Goal: Check status

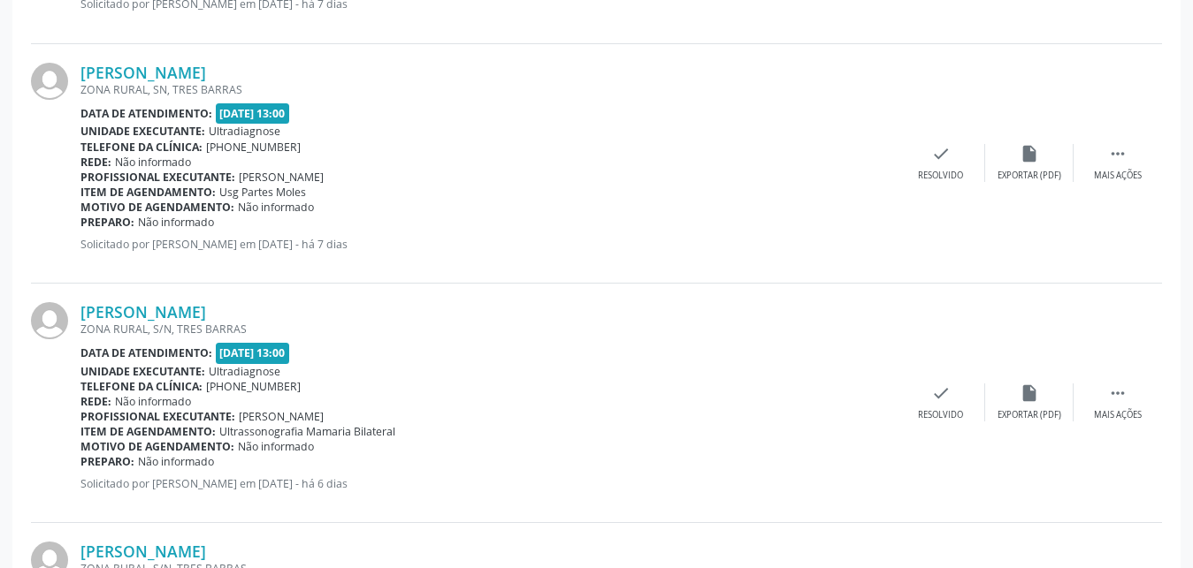
scroll to position [2451, 0]
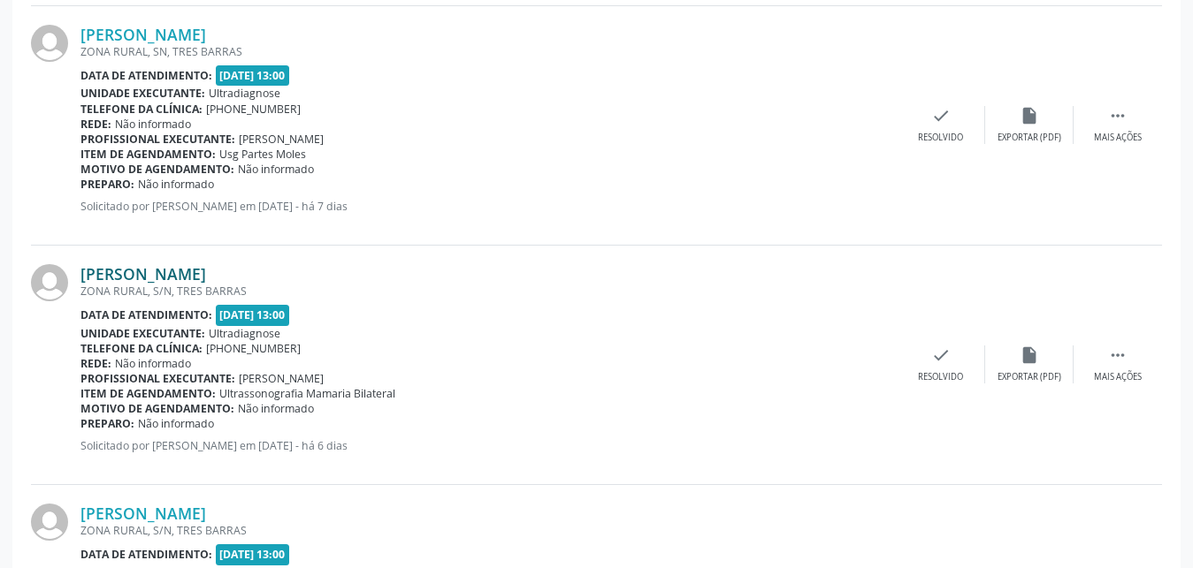
click at [194, 271] on link "[PERSON_NAME]" at bounding box center [143, 273] width 126 height 19
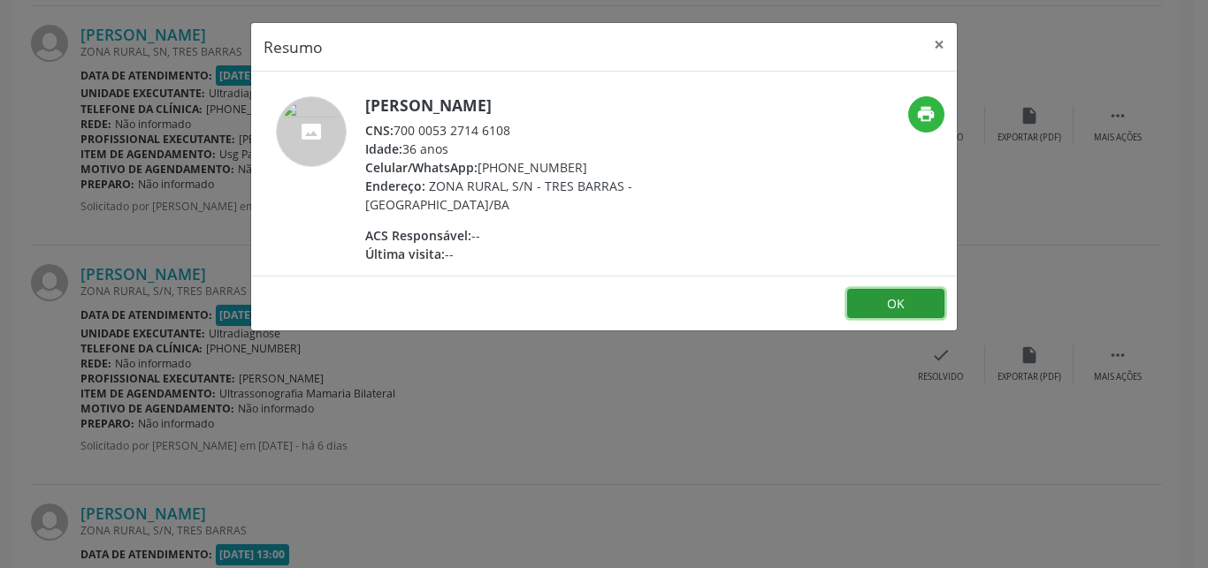
click at [881, 296] on button "OK" at bounding box center [895, 304] width 97 height 30
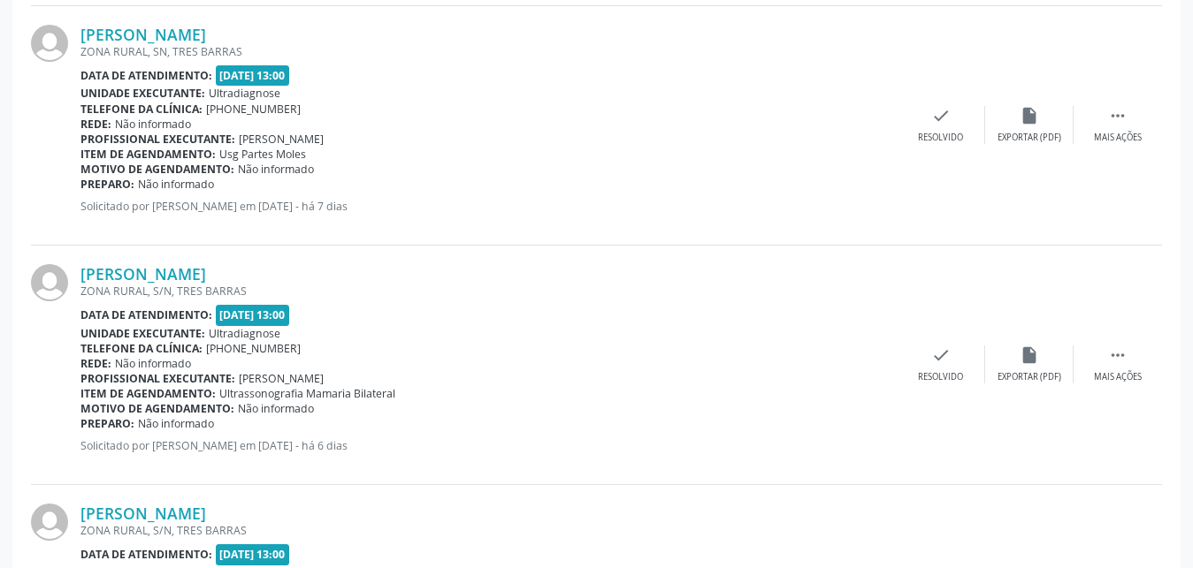
scroll to position [2177, 0]
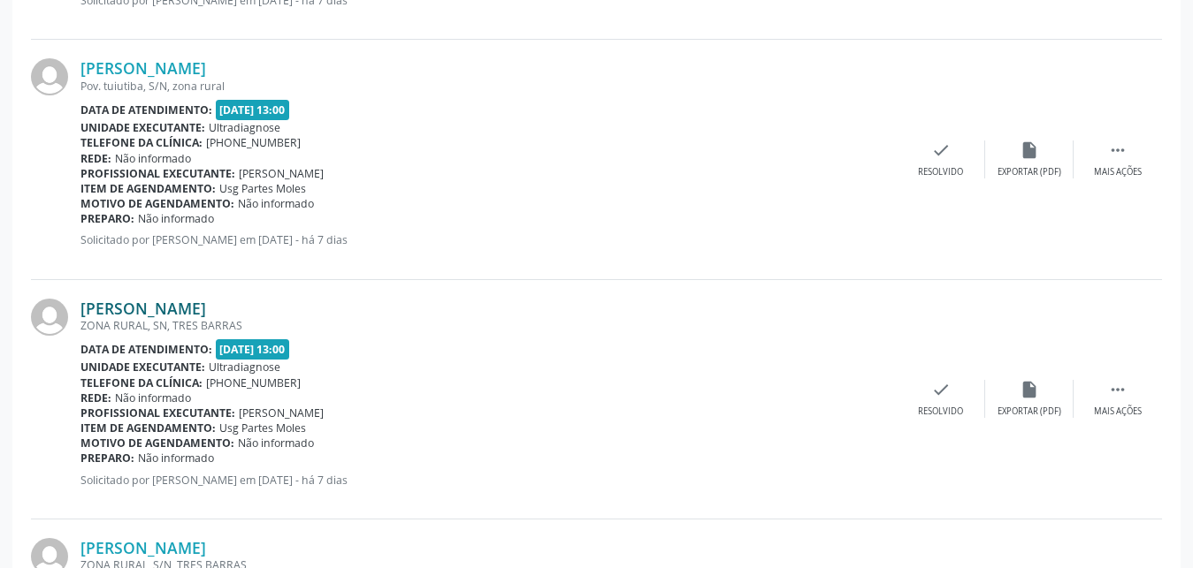
click at [138, 307] on link "[PERSON_NAME]" at bounding box center [143, 308] width 126 height 19
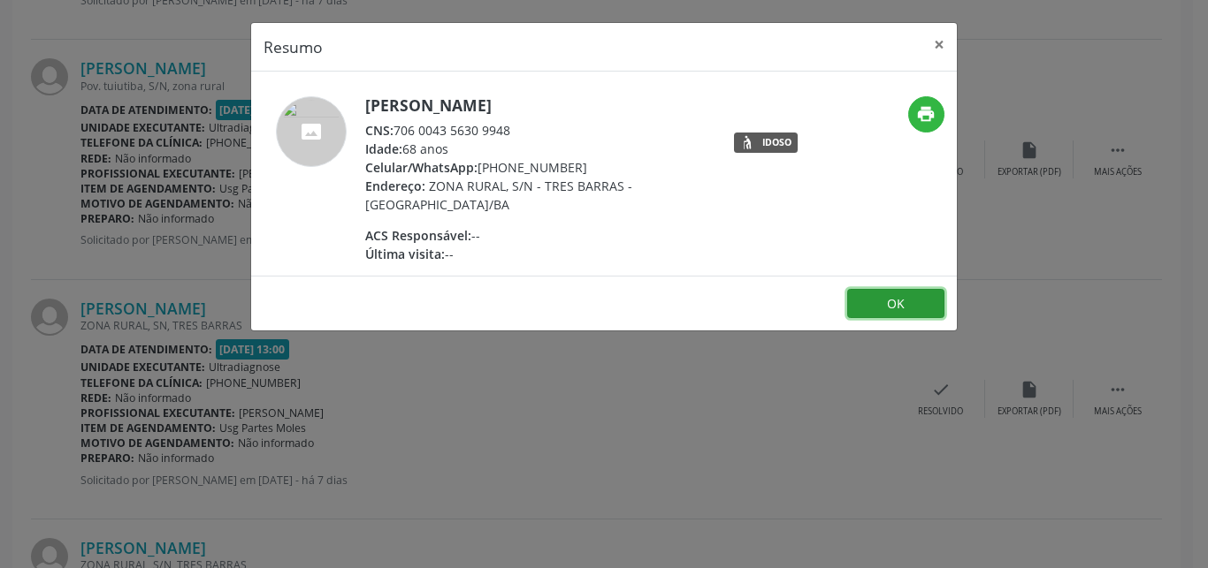
click at [873, 304] on button "OK" at bounding box center [895, 304] width 97 height 30
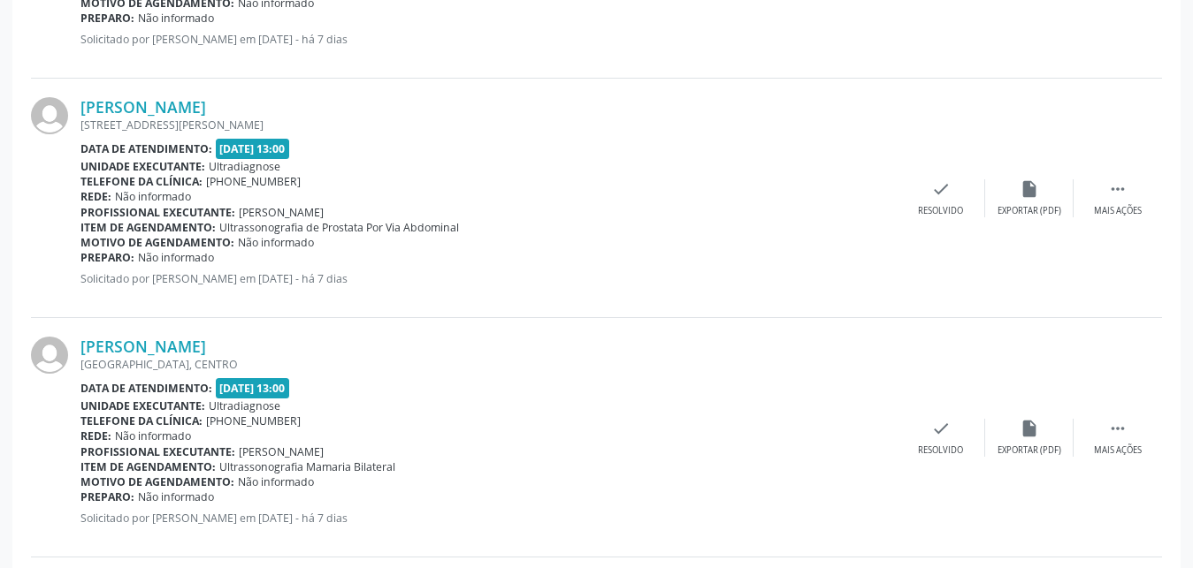
scroll to position [1324, 0]
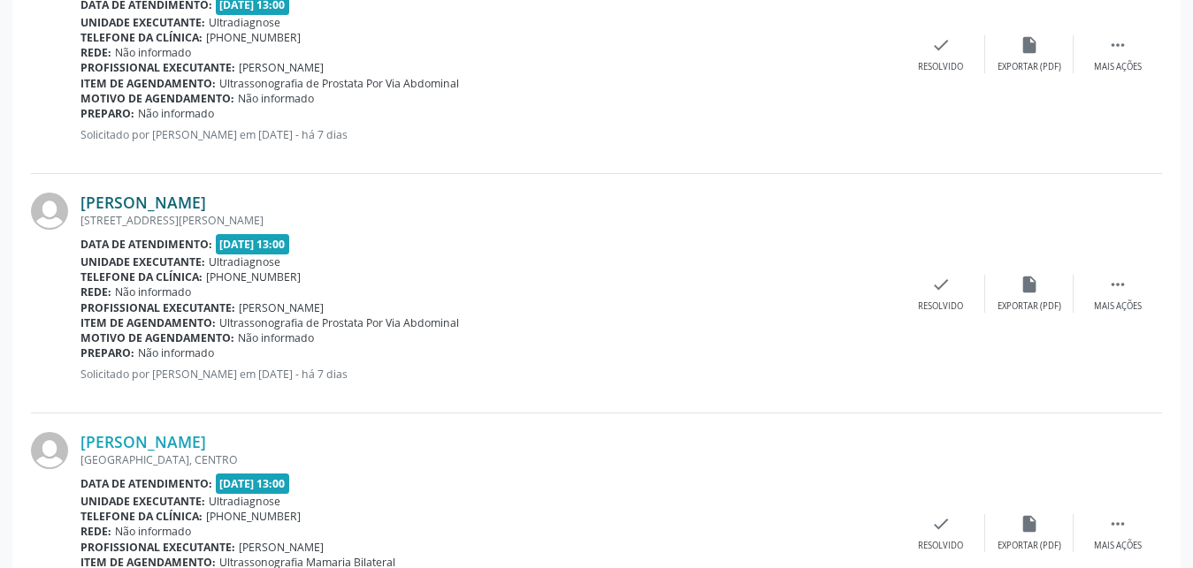
click at [148, 204] on link "[PERSON_NAME]" at bounding box center [143, 202] width 126 height 19
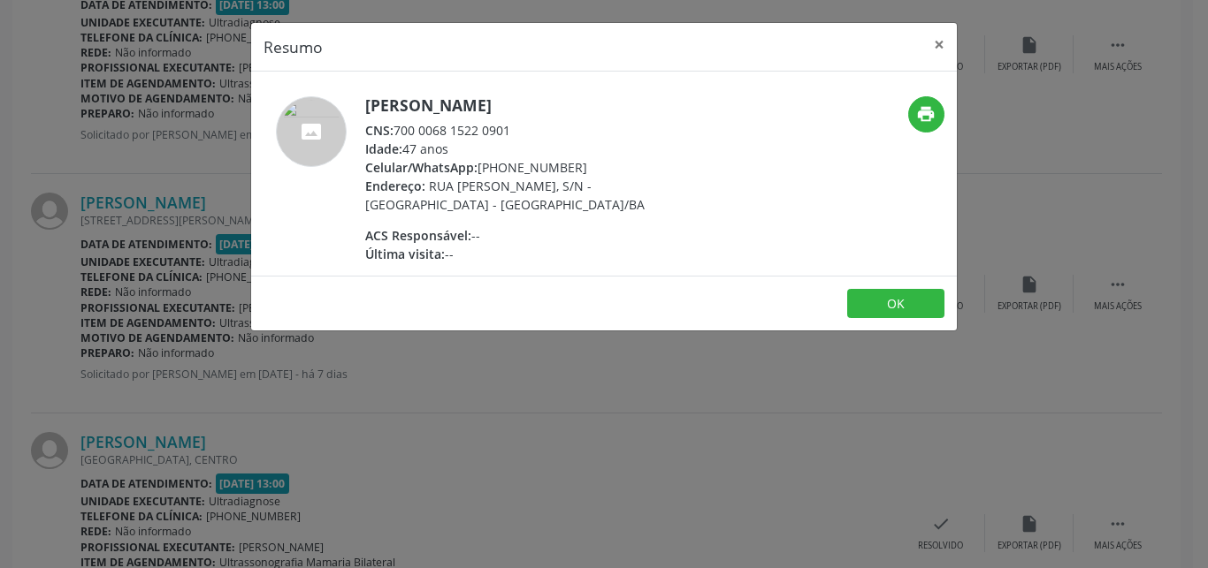
click at [887, 319] on footer "OK" at bounding box center [603, 304] width 705 height 56
click at [869, 303] on button "OK" at bounding box center [895, 304] width 97 height 30
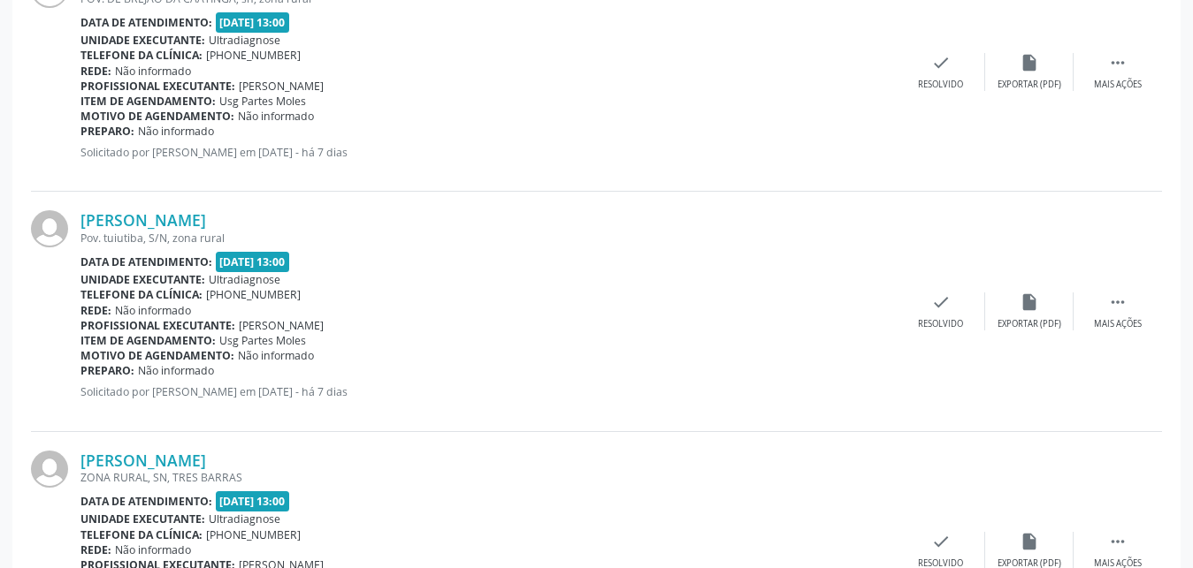
scroll to position [2032, 0]
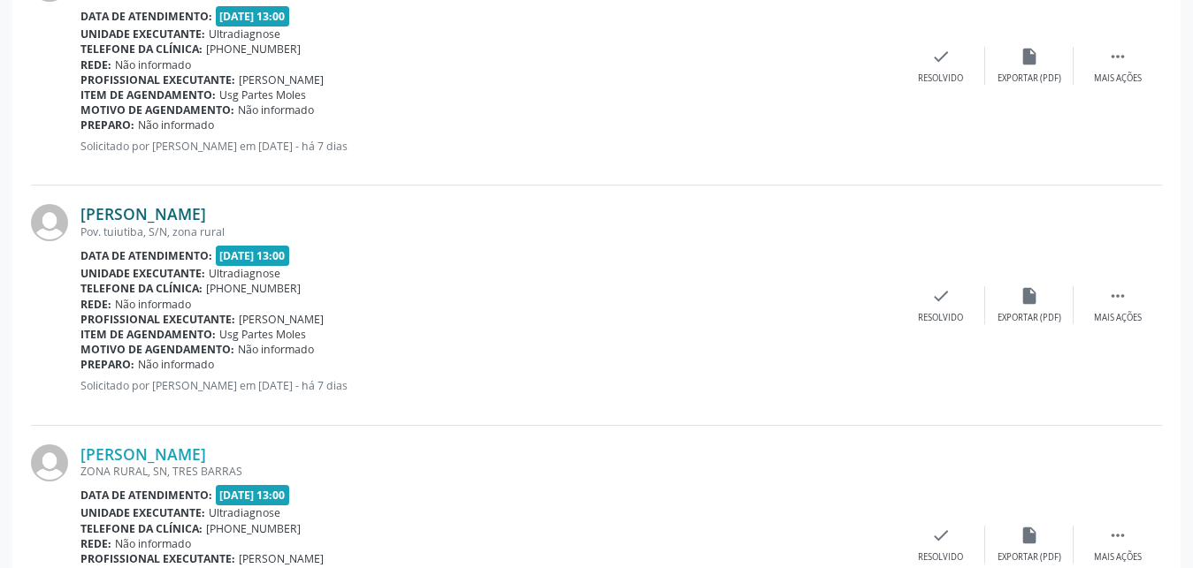
click at [168, 217] on link "[PERSON_NAME]" at bounding box center [143, 213] width 126 height 19
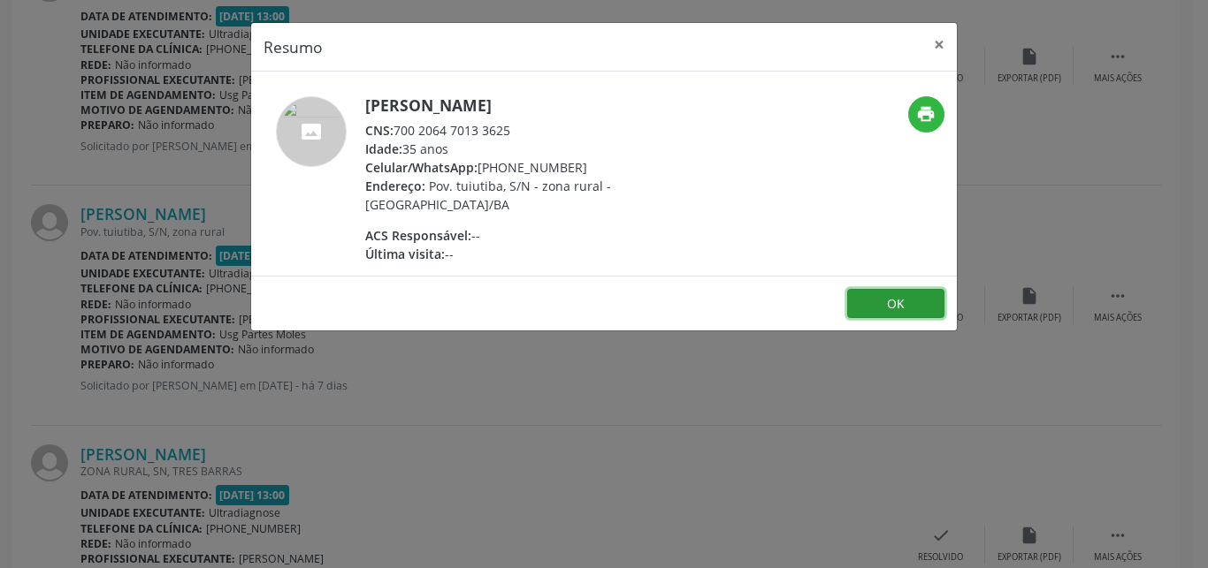
click at [909, 304] on button "OK" at bounding box center [895, 304] width 97 height 30
click at [909, 304] on div "Resumo × [PERSON_NAME] CNS: 700 2064 7013 3625 Idade: 35 anos Celular/WhatsApp:…" at bounding box center [604, 284] width 1208 height 568
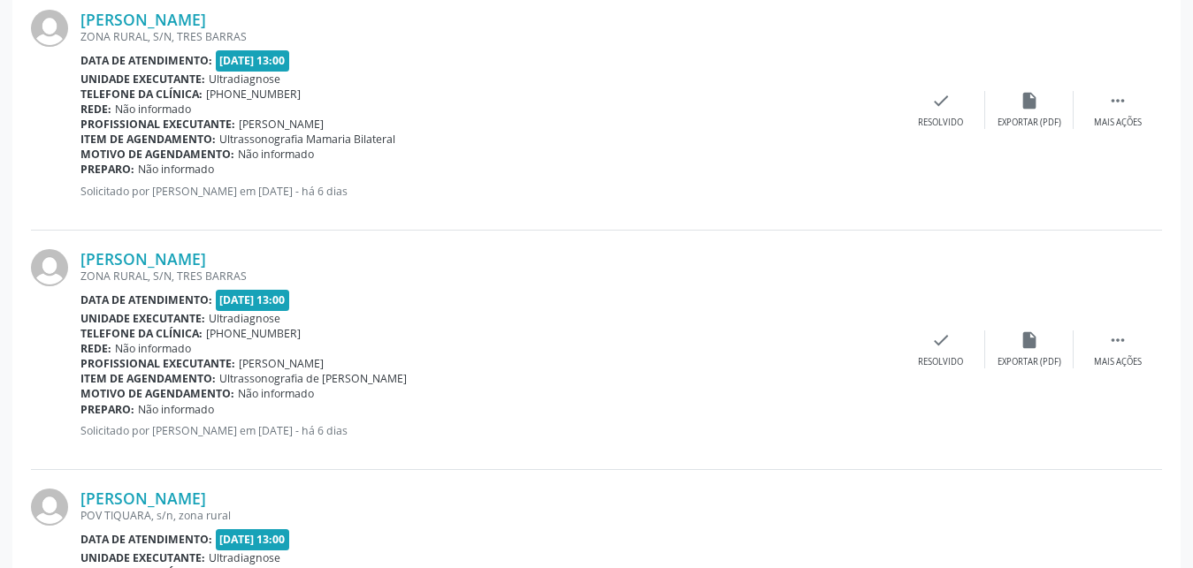
scroll to position [2757, 0]
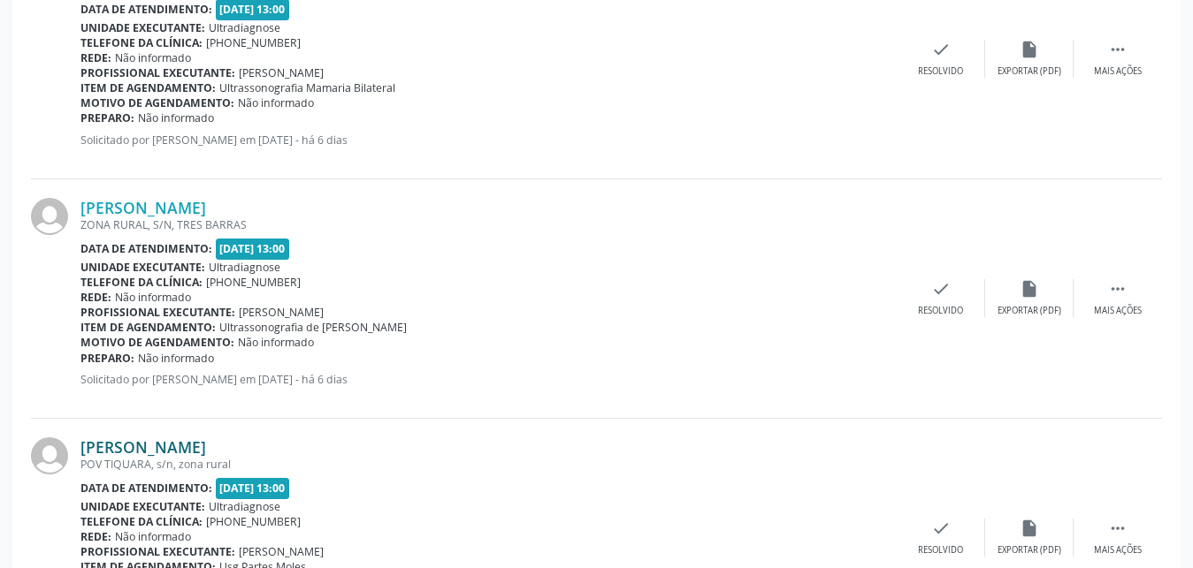
click at [137, 448] on link "[PERSON_NAME]" at bounding box center [143, 447] width 126 height 19
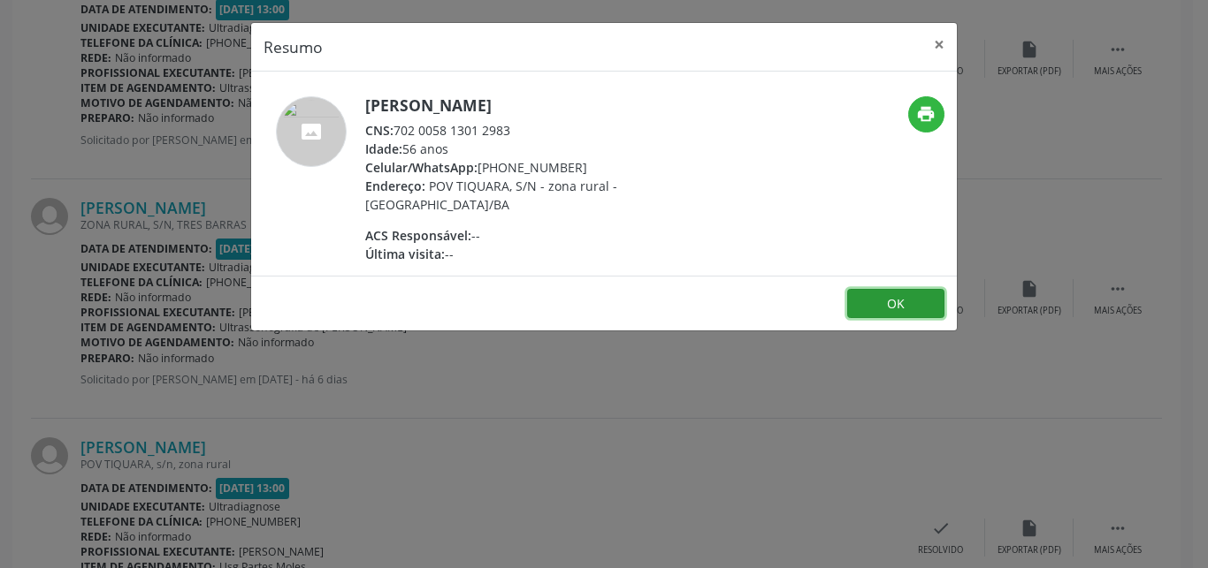
click at [919, 309] on button "OK" at bounding box center [895, 304] width 97 height 30
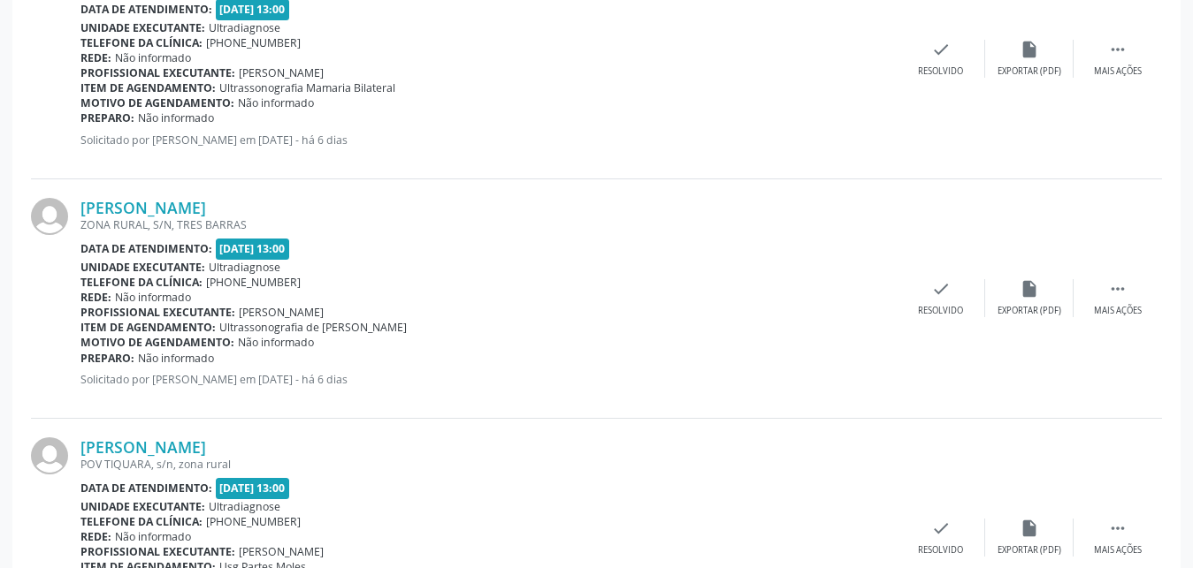
drag, startPoint x: 1189, startPoint y: 444, endPoint x: 1171, endPoint y: 398, distance: 49.3
click at [1084, 475] on div "[PERSON_NAME] [GEOGRAPHIC_DATA], s/n, zona rural Data de atendimento: [DATE] 13…" at bounding box center [596, 539] width 1131 height 240
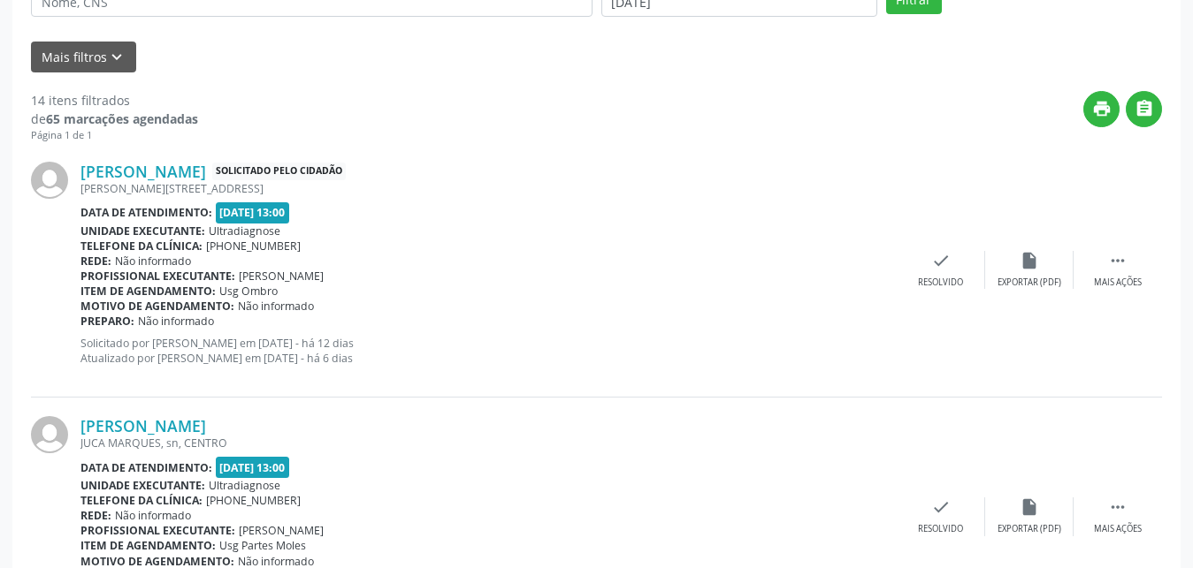
scroll to position [370, 0]
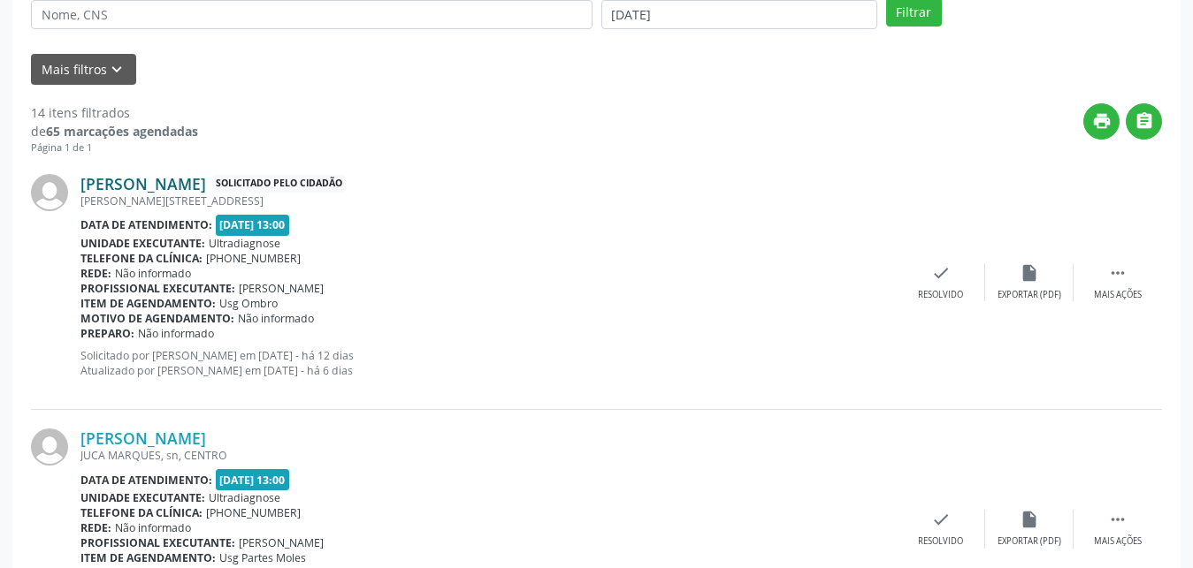
click at [140, 180] on link "[PERSON_NAME]" at bounding box center [143, 183] width 126 height 19
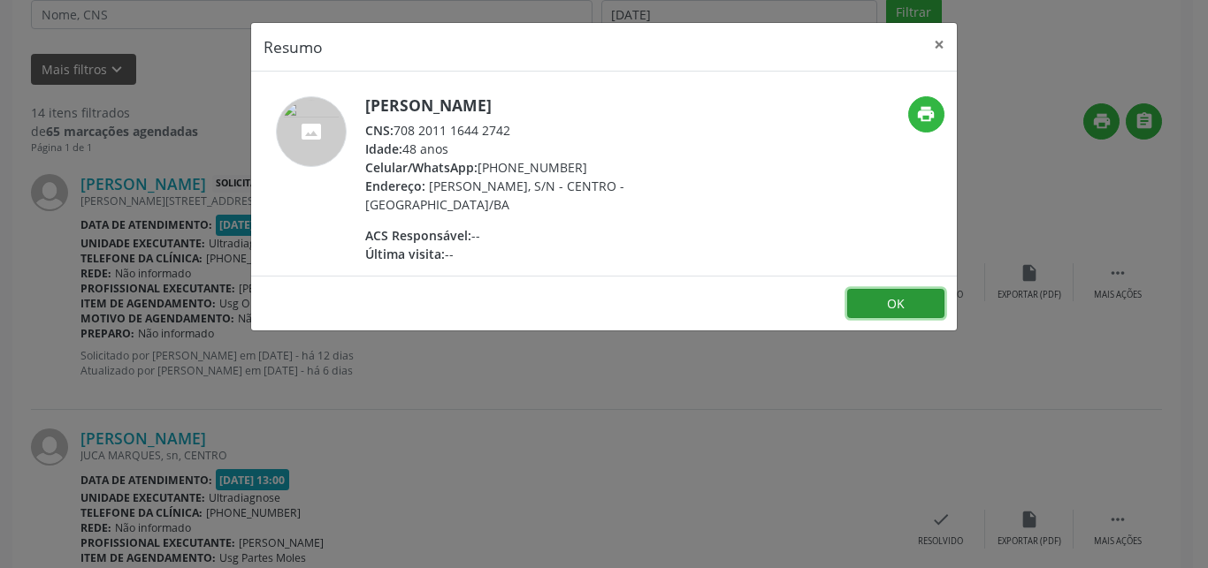
click at [924, 316] on button "OK" at bounding box center [895, 304] width 97 height 30
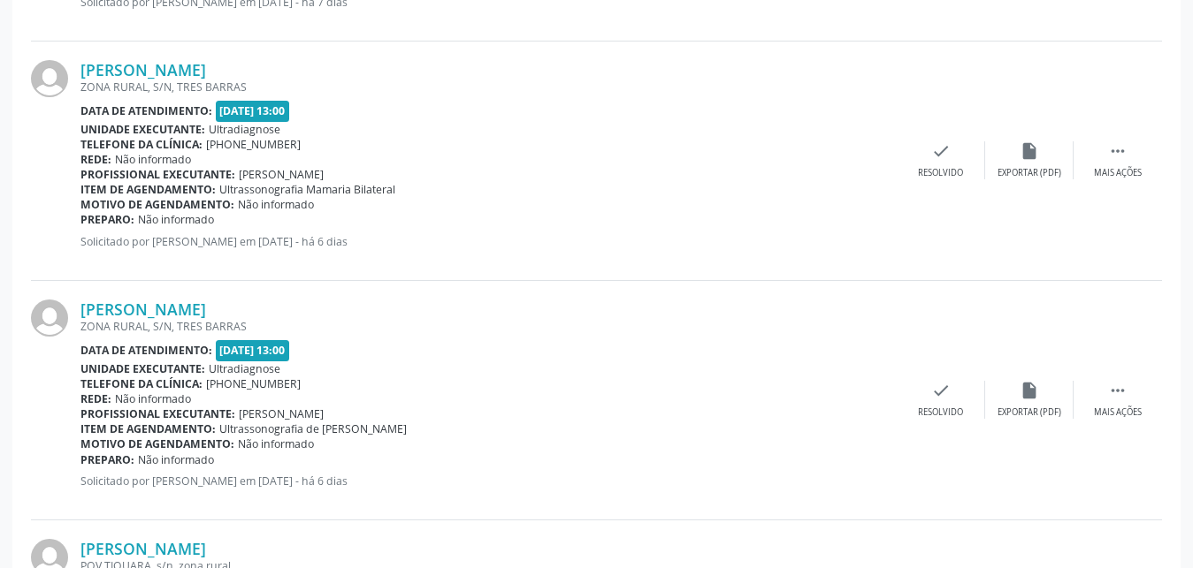
scroll to position [3356, 0]
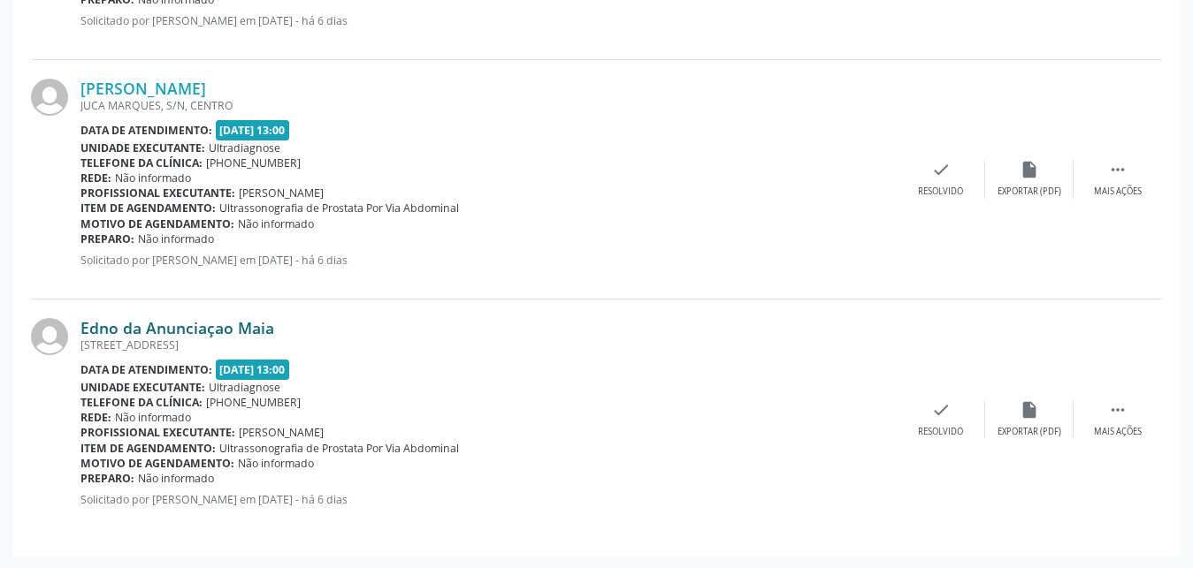
click at [125, 329] on link "Edno da Anunciaçao Maia" at bounding box center [177, 327] width 194 height 19
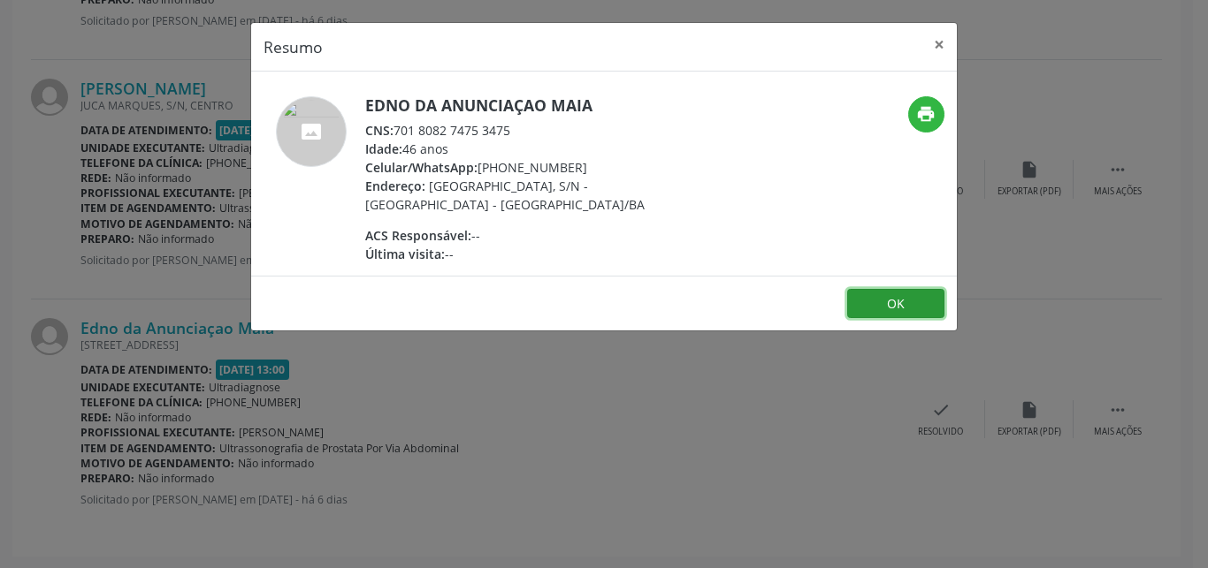
click at [847, 298] on button "OK" at bounding box center [895, 304] width 97 height 30
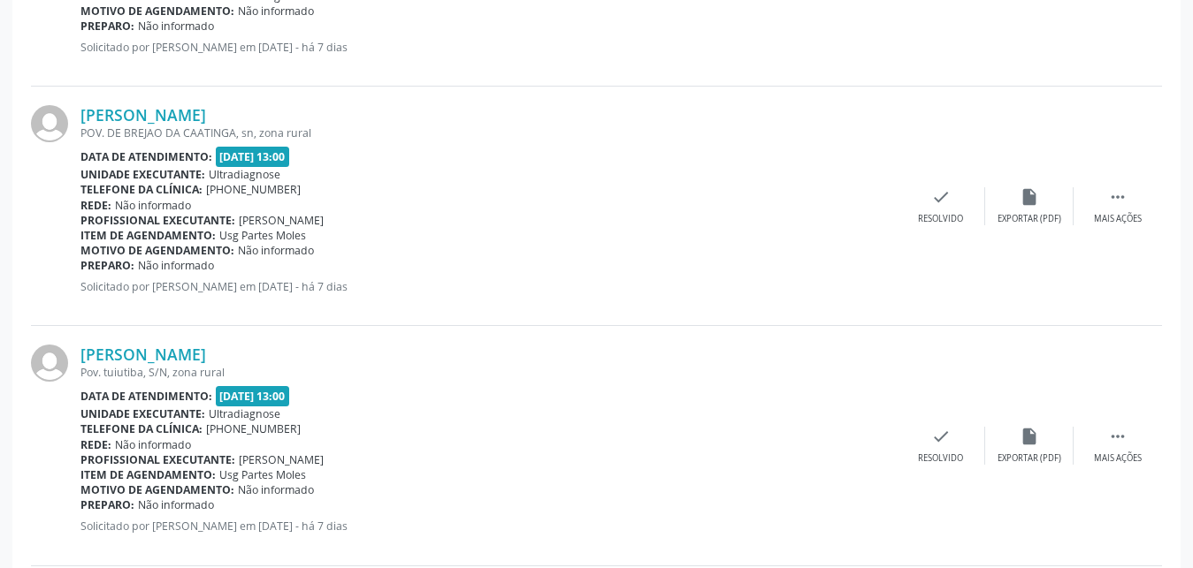
scroll to position [1815, 0]
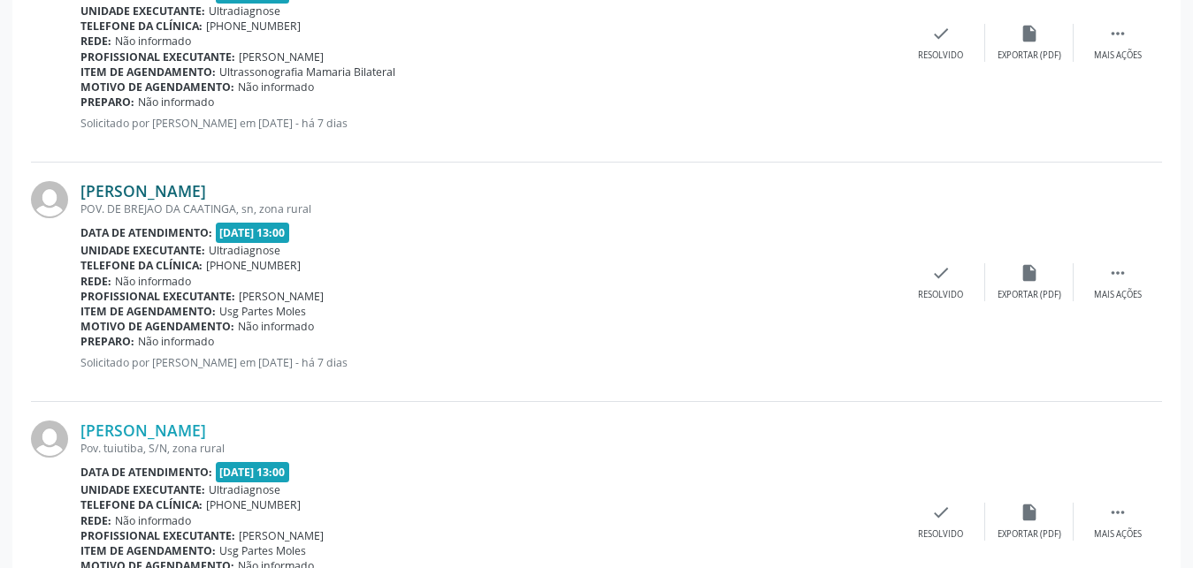
click at [147, 195] on link "[PERSON_NAME]" at bounding box center [143, 190] width 126 height 19
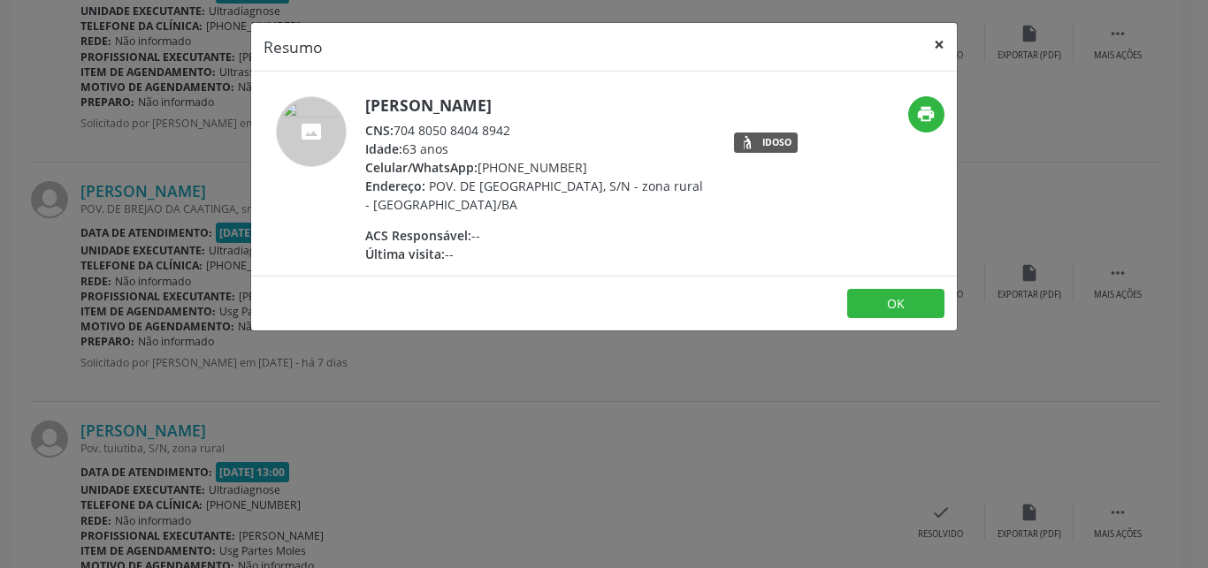
click at [942, 45] on button "×" at bounding box center [938, 44] width 35 height 43
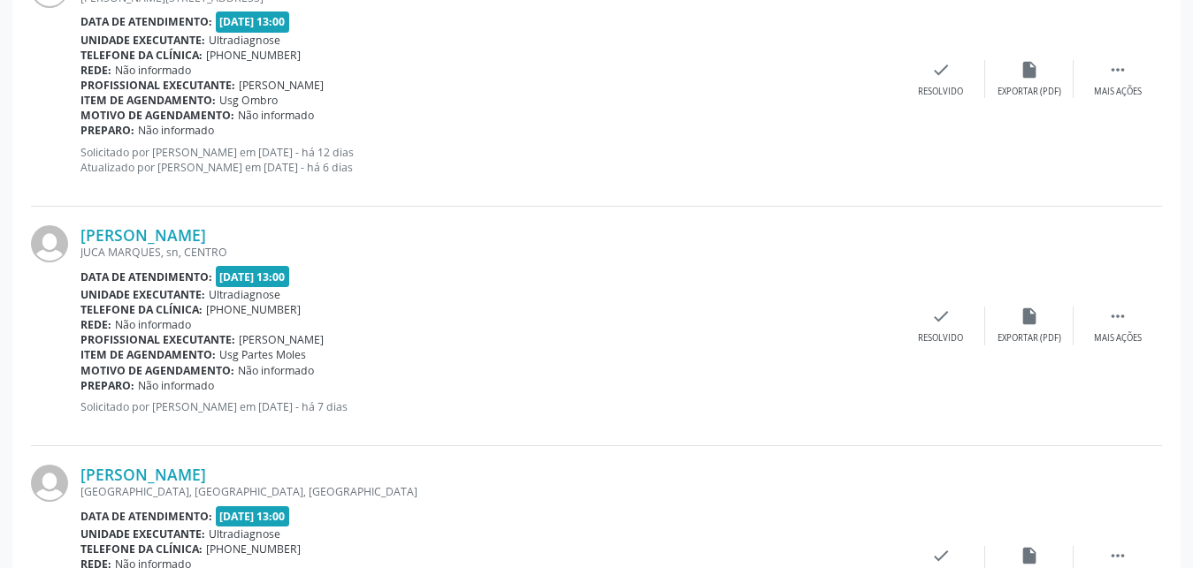
scroll to position [159, 0]
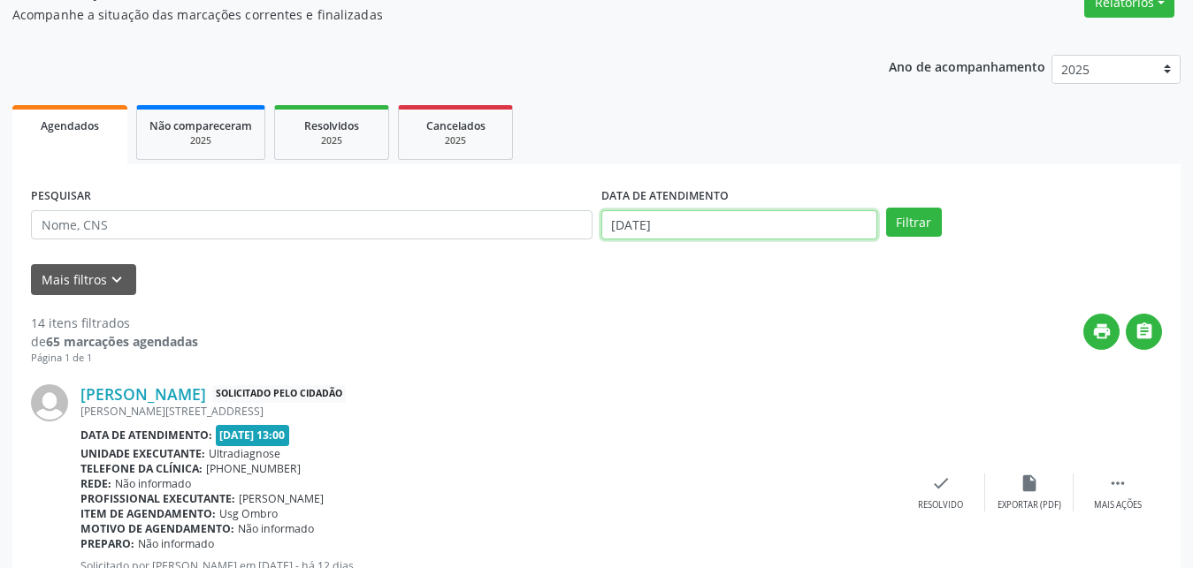
click at [634, 222] on input "[DATE]" at bounding box center [739, 225] width 276 height 30
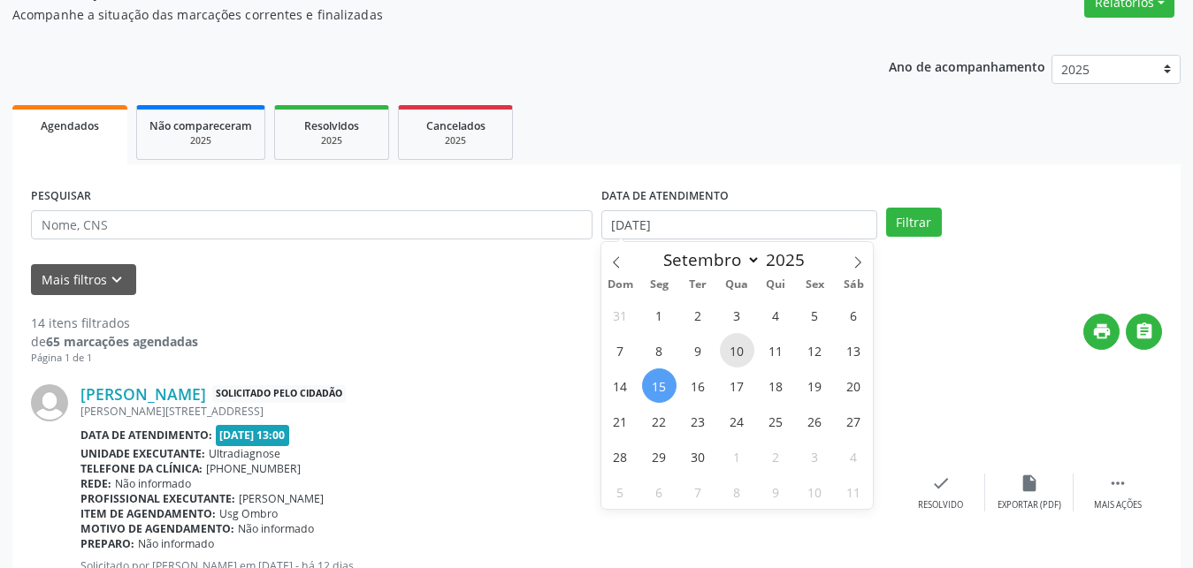
click at [739, 358] on span "10" at bounding box center [737, 350] width 34 height 34
type input "[DATE]"
click at [739, 358] on span "10" at bounding box center [737, 350] width 34 height 34
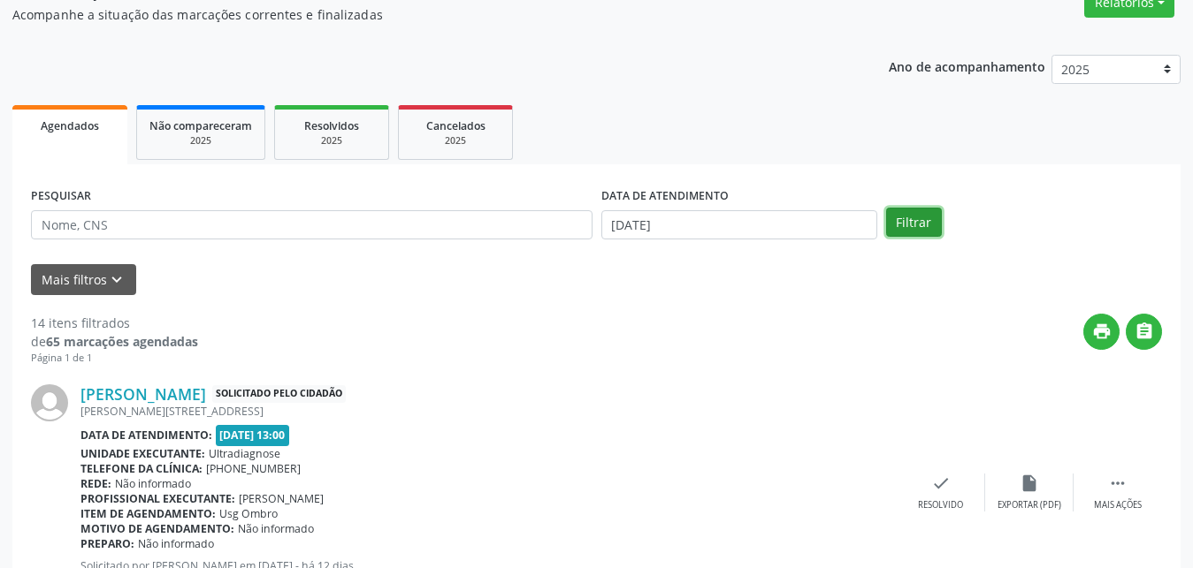
click at [908, 225] on button "Filtrar" at bounding box center [914, 223] width 56 height 30
click at [908, 102] on div "Ano de acompanhamento 2025 2024 2023" at bounding box center [1034, 71] width 292 height 59
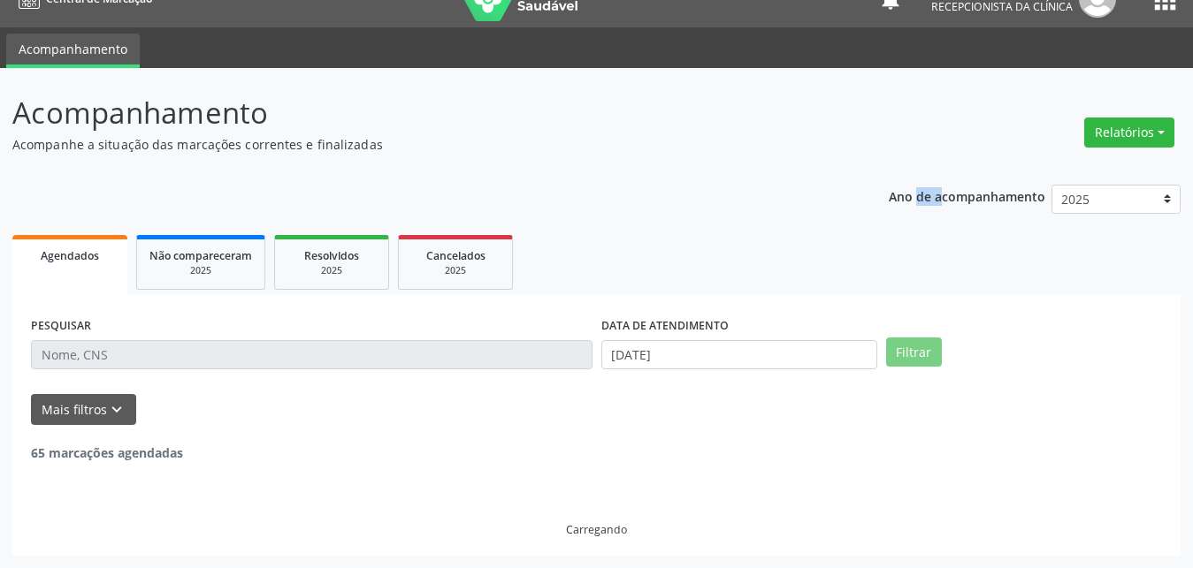
scroll to position [29, 0]
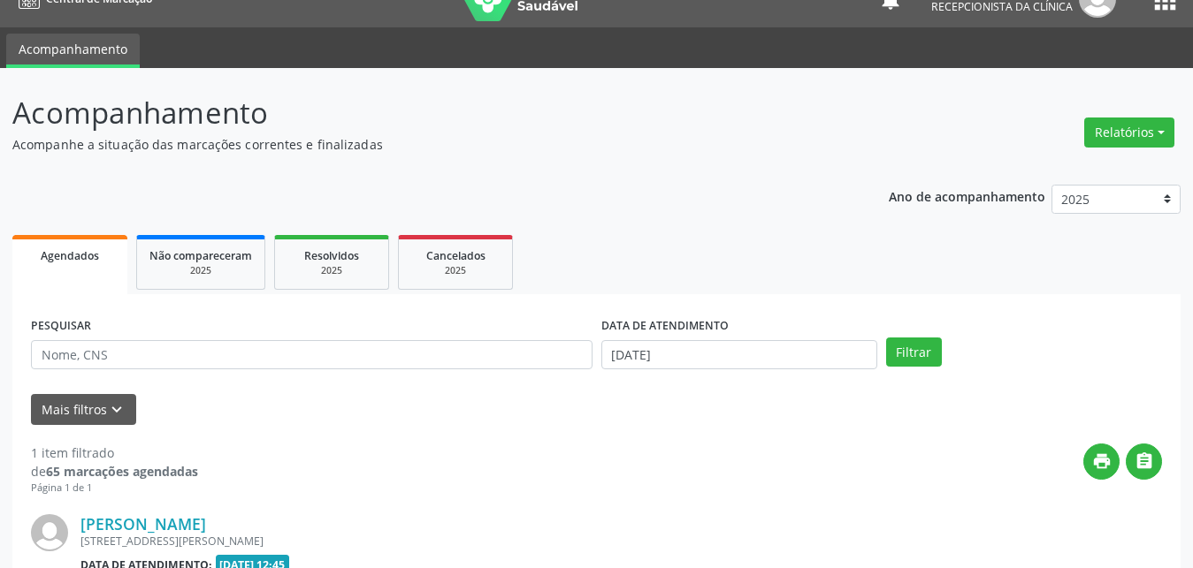
click at [606, 461] on div "print " at bounding box center [680, 470] width 964 height 52
click at [179, 525] on link "[PERSON_NAME]" at bounding box center [143, 524] width 126 height 19
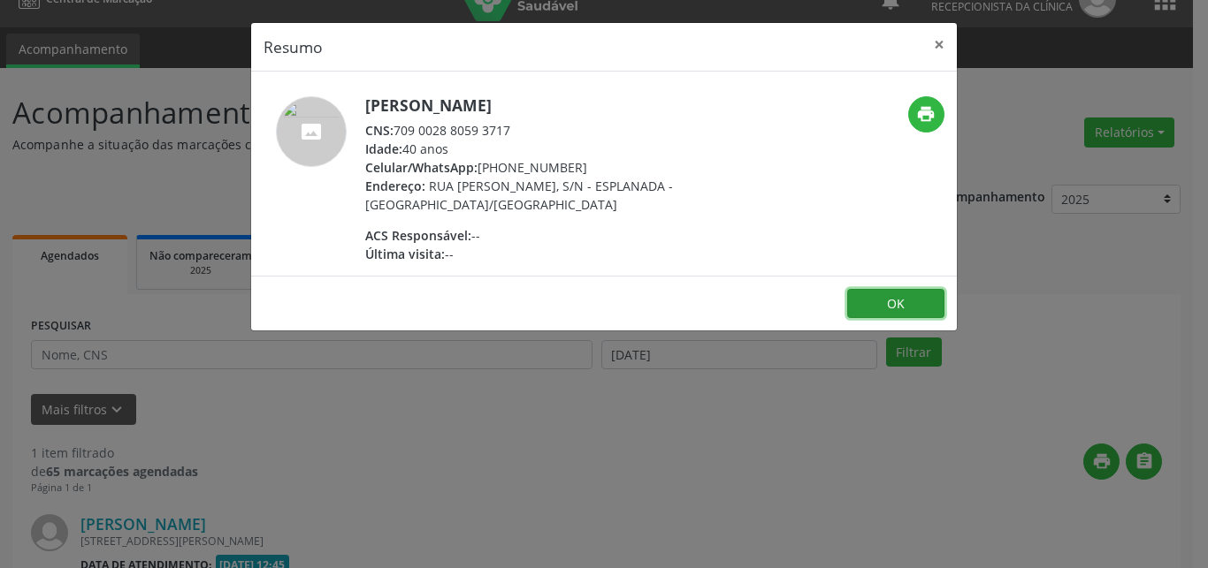
click at [882, 307] on button "OK" at bounding box center [895, 304] width 97 height 30
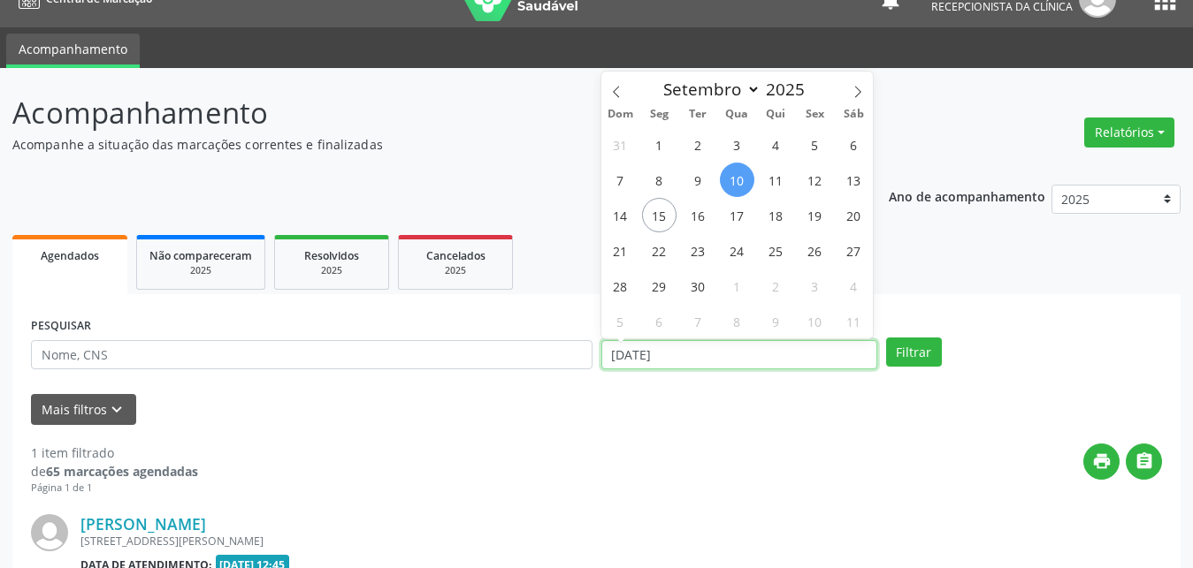
click at [650, 357] on input "[DATE]" at bounding box center [739, 355] width 276 height 30
click at [658, 217] on span "15" at bounding box center [659, 215] width 34 height 34
type input "[DATE]"
click at [658, 217] on span "15" at bounding box center [659, 215] width 34 height 34
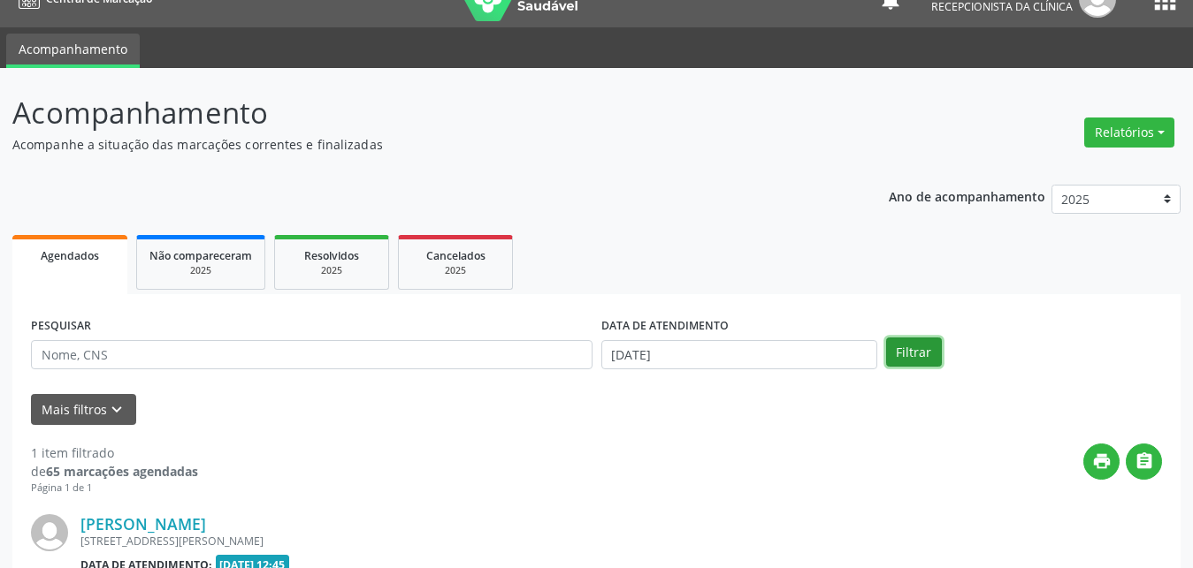
click at [908, 355] on button "Filtrar" at bounding box center [914, 353] width 56 height 30
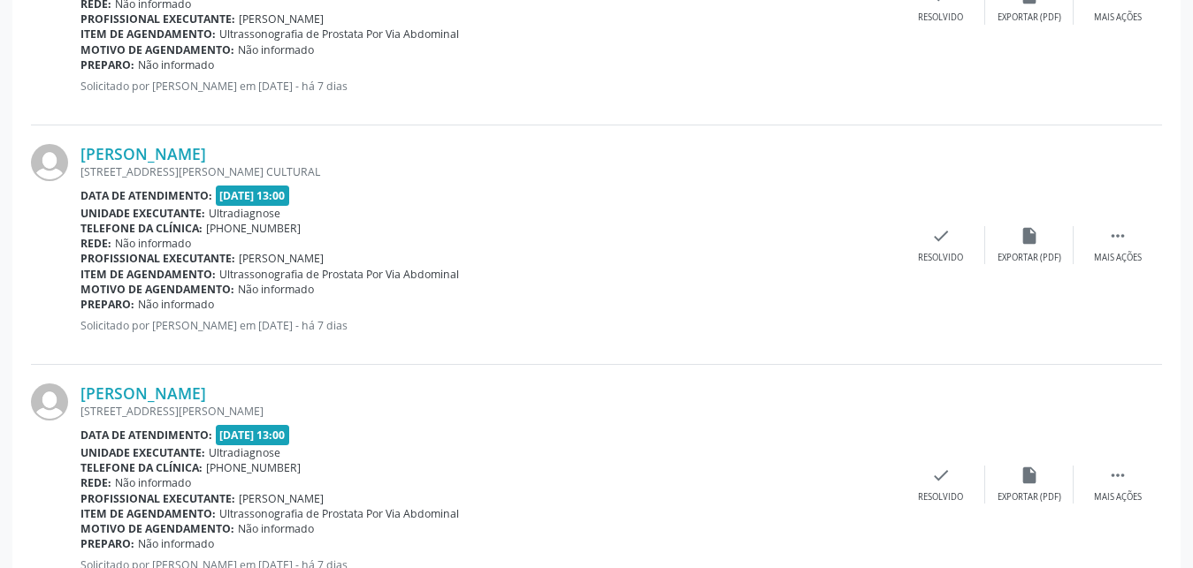
scroll to position [815, 0]
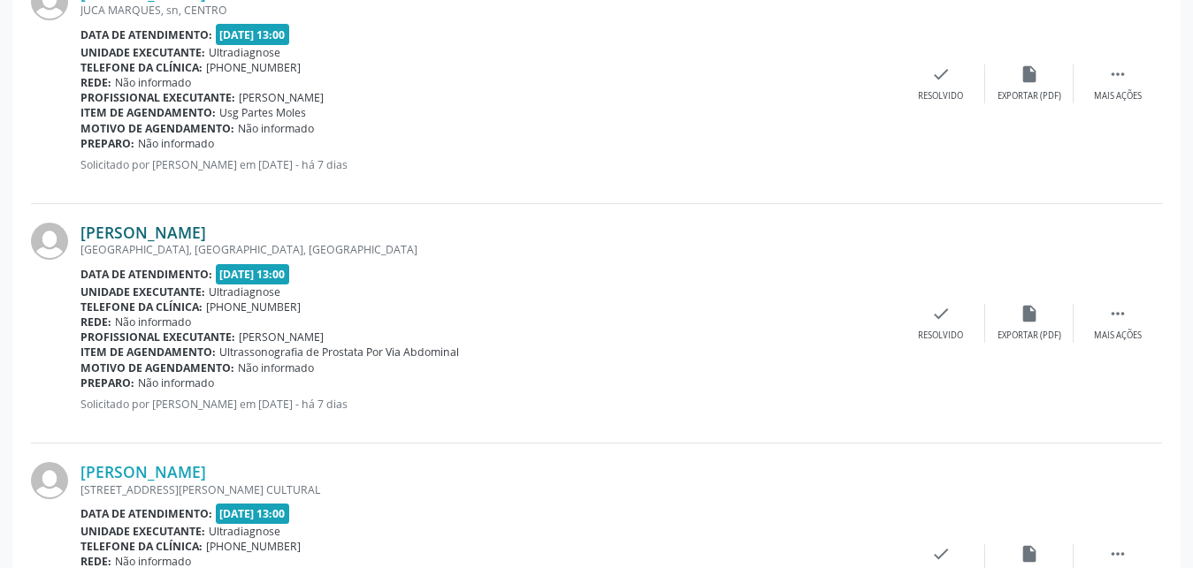
click at [157, 229] on link "[PERSON_NAME]" at bounding box center [143, 232] width 126 height 19
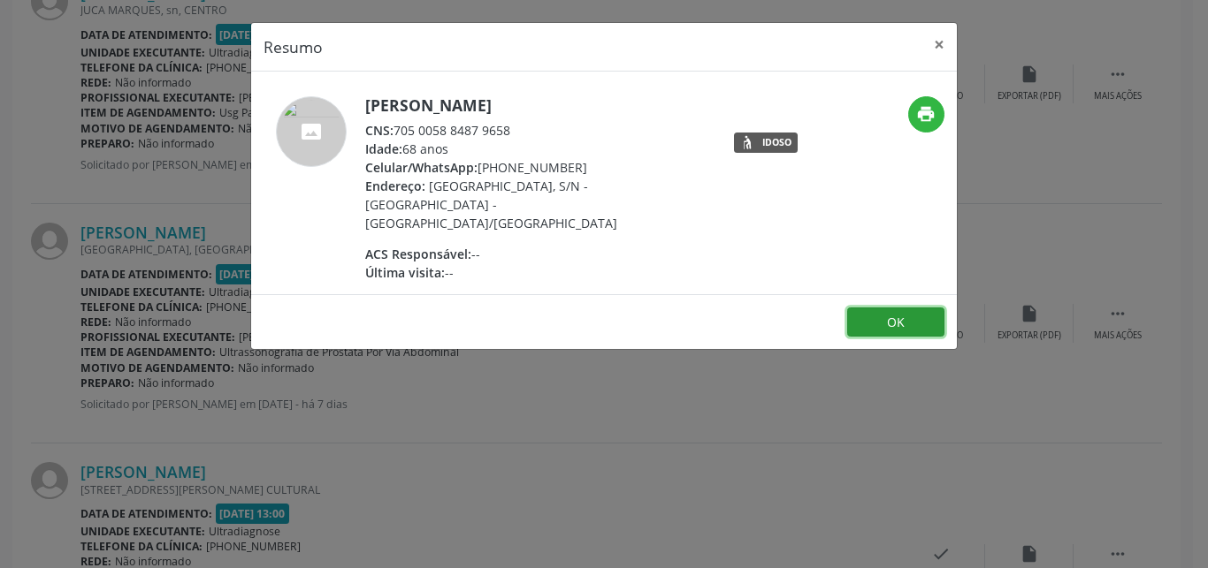
click at [888, 308] on button "OK" at bounding box center [895, 323] width 97 height 30
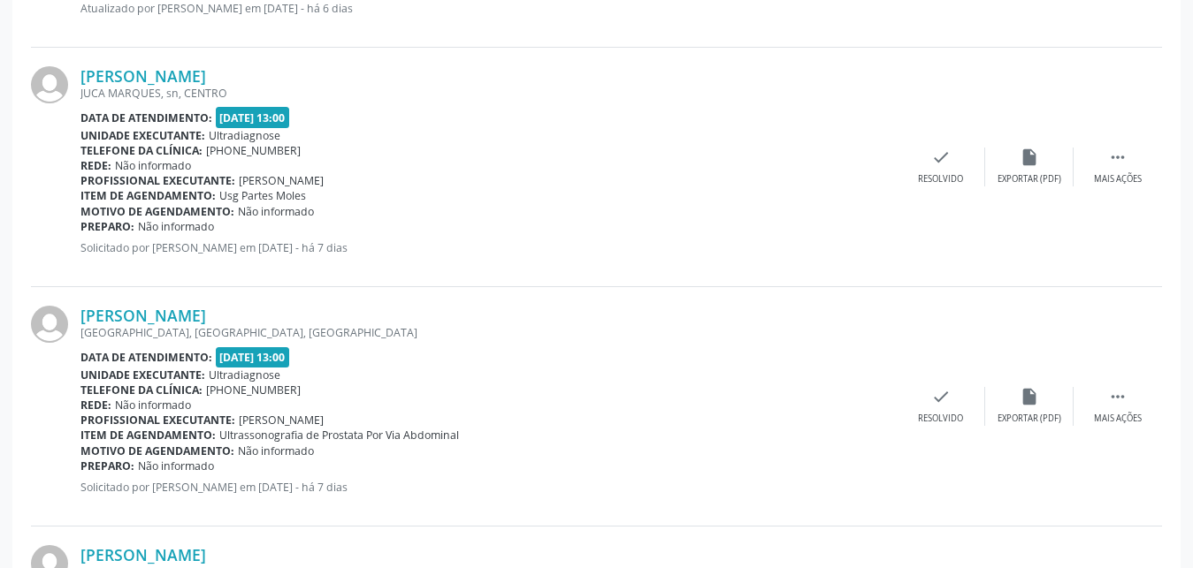
scroll to position [739, 0]
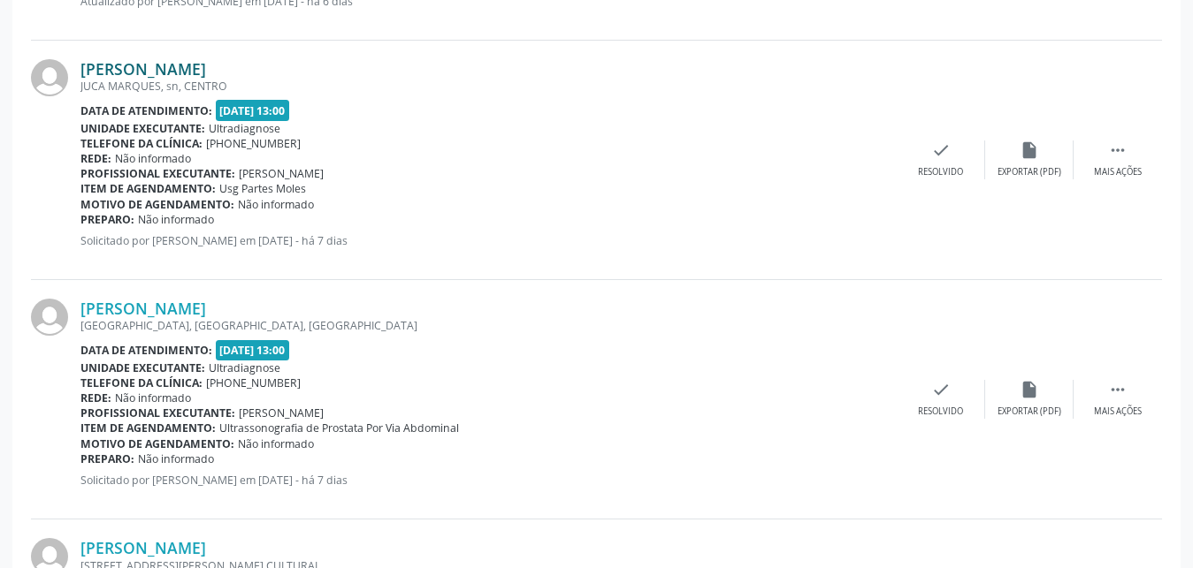
click at [135, 66] on link "[PERSON_NAME]" at bounding box center [143, 68] width 126 height 19
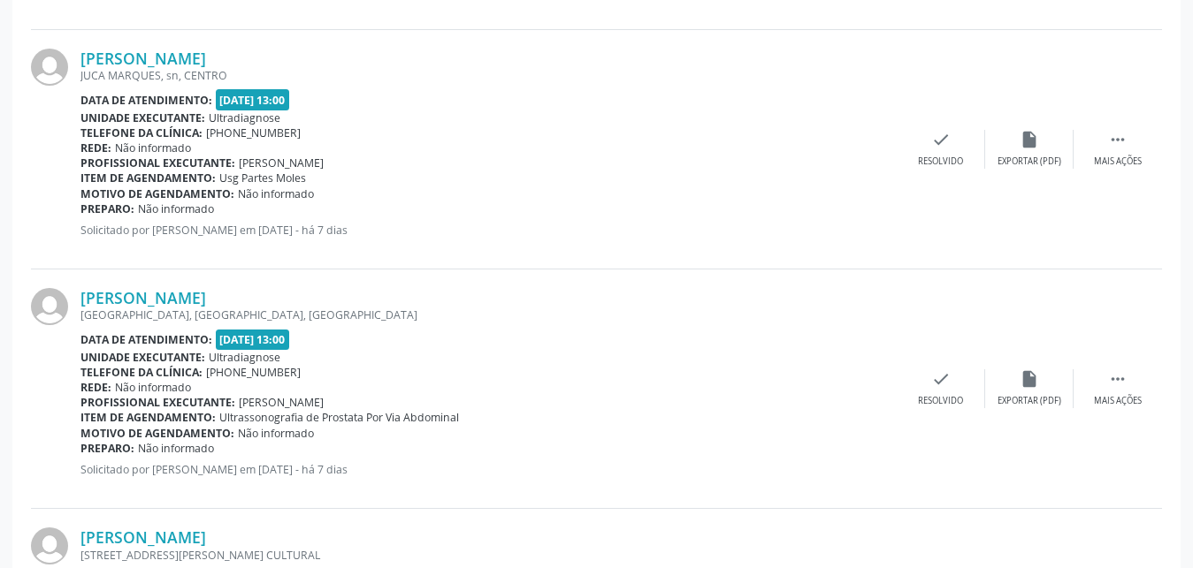
scroll to position [759, 0]
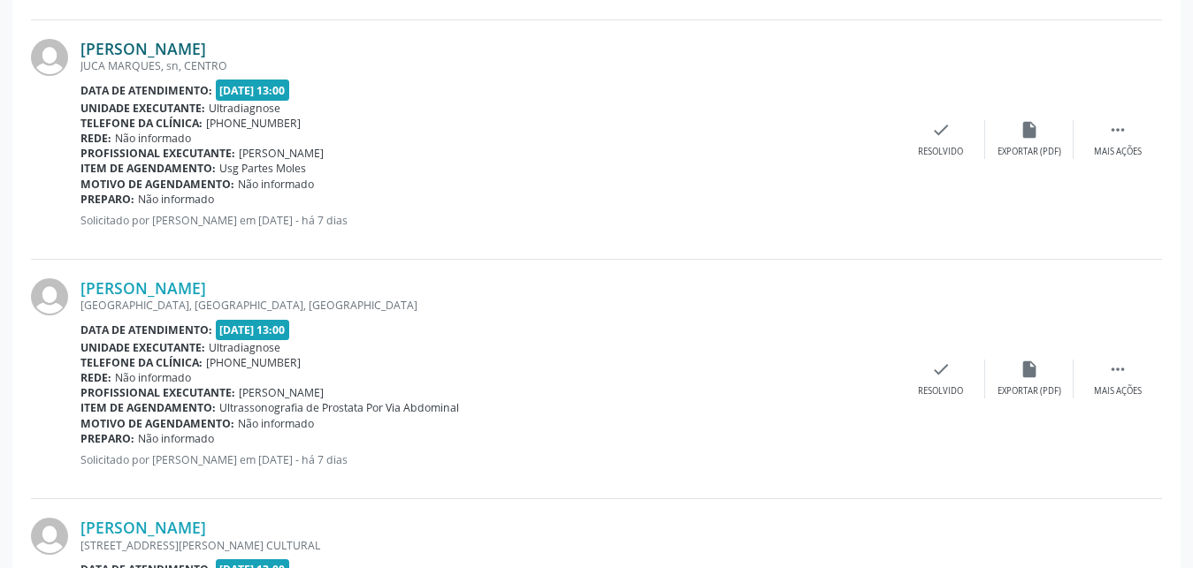
click at [206, 51] on link "[PERSON_NAME]" at bounding box center [143, 48] width 126 height 19
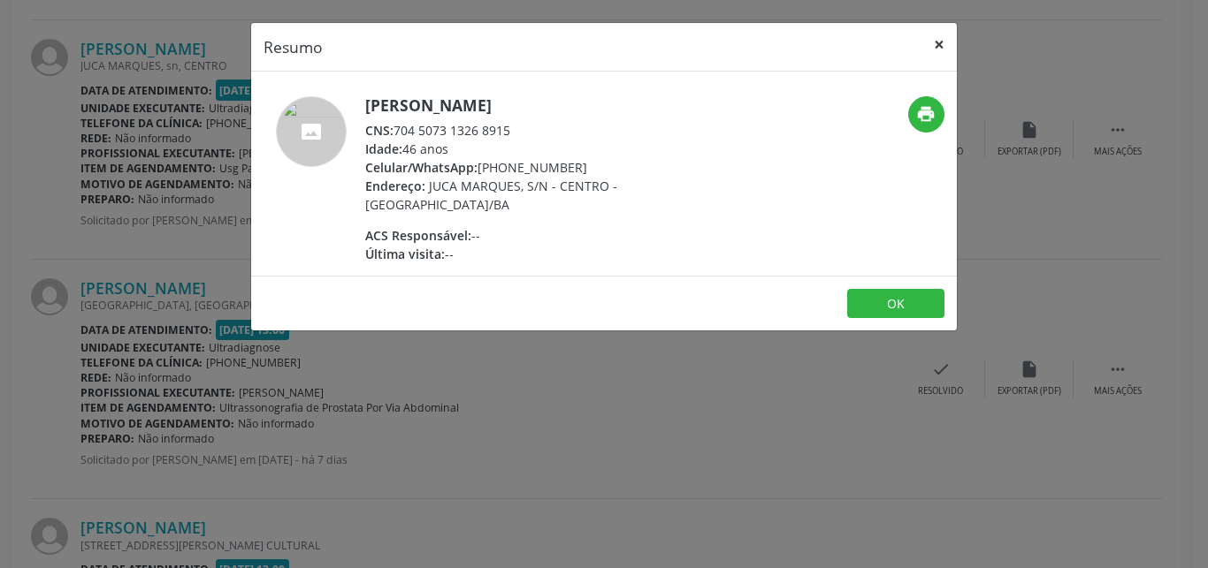
click at [943, 42] on button "×" at bounding box center [938, 44] width 35 height 43
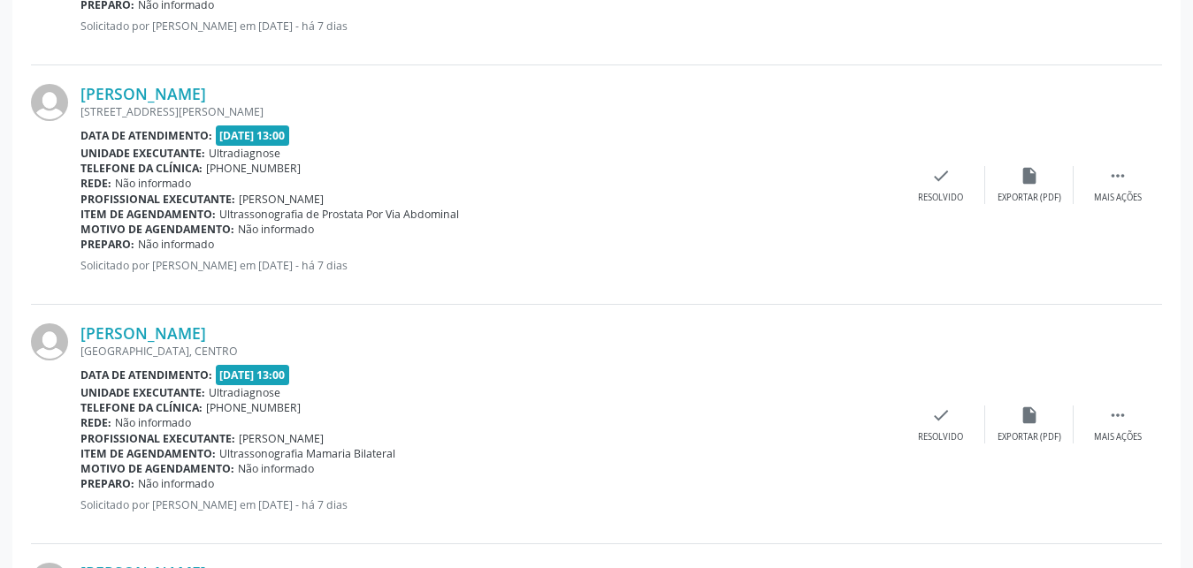
scroll to position [1439, 0]
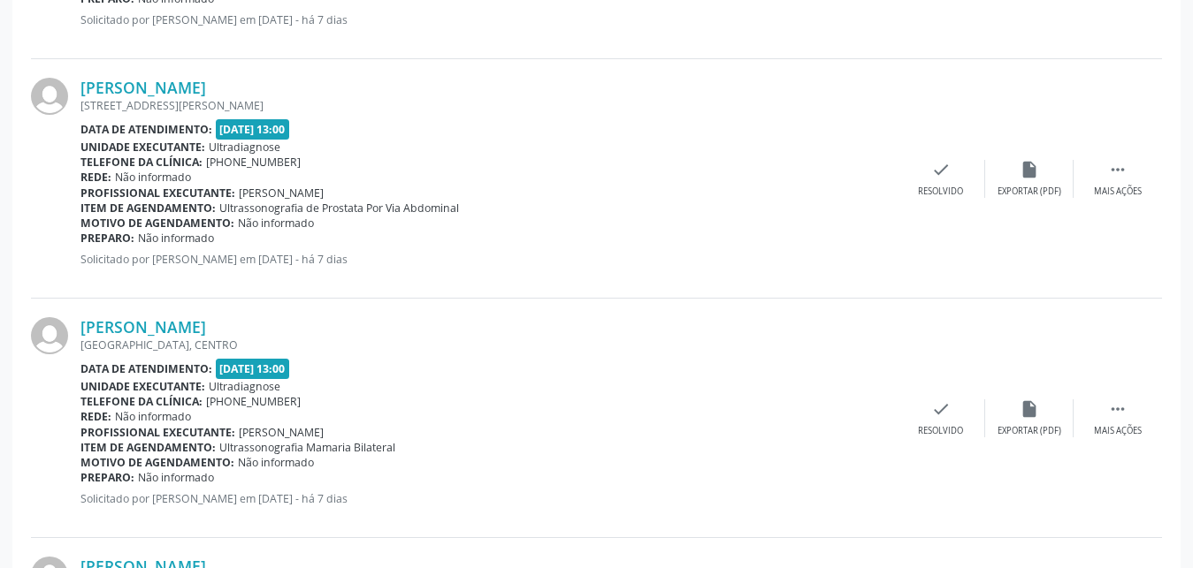
click at [545, 338] on div "[GEOGRAPHIC_DATA], CENTRO" at bounding box center [488, 345] width 816 height 15
click at [141, 325] on link "[PERSON_NAME]" at bounding box center [143, 326] width 126 height 19
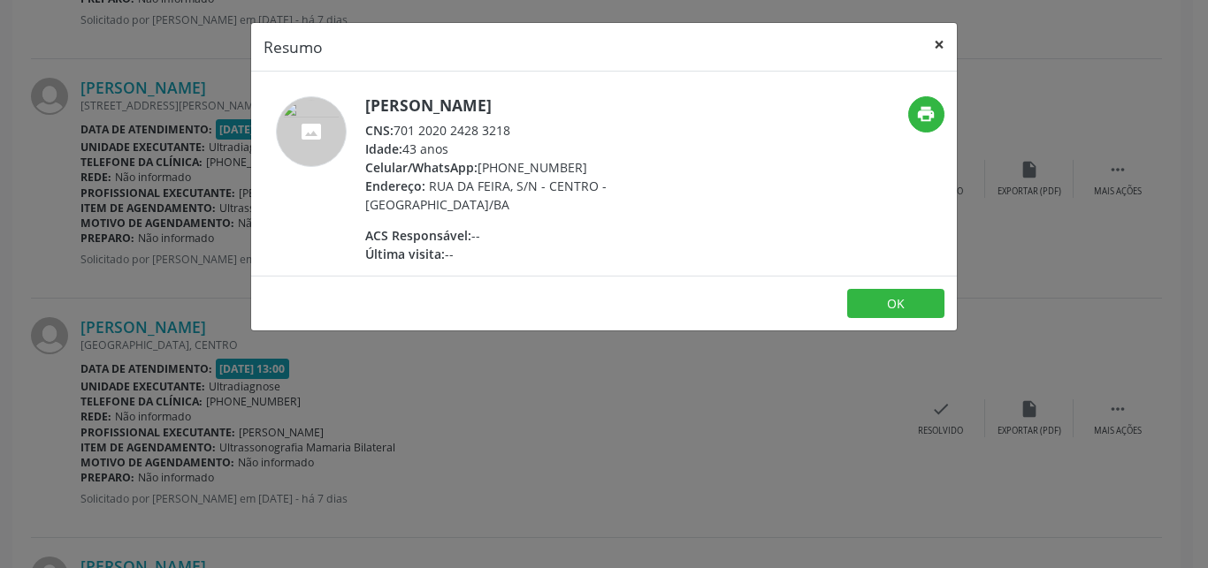
click at [936, 41] on button "×" at bounding box center [938, 44] width 35 height 43
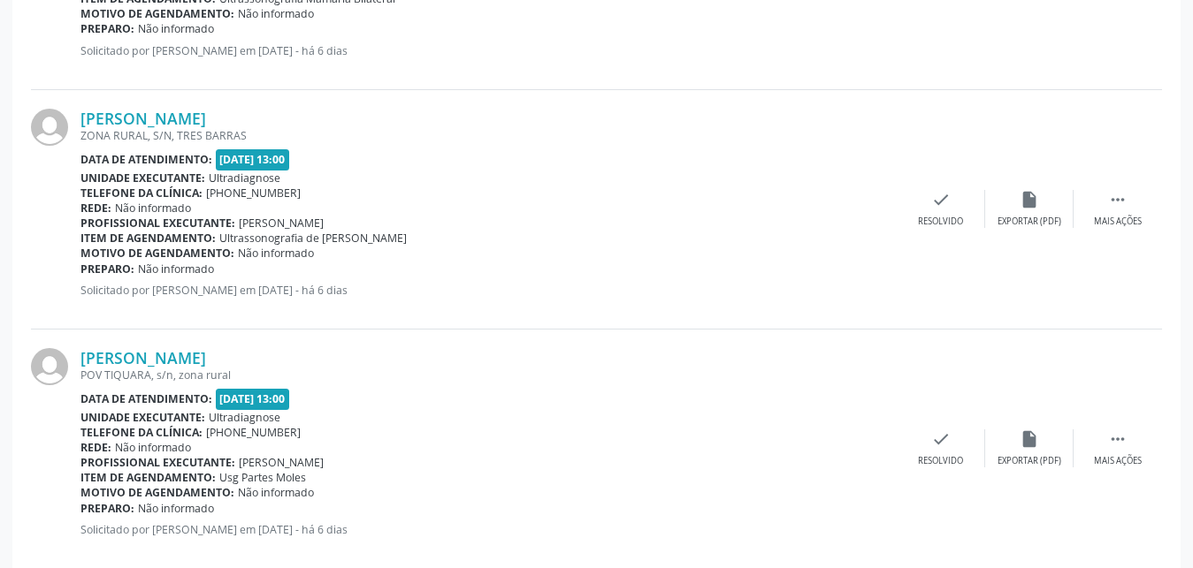
scroll to position [2859, 0]
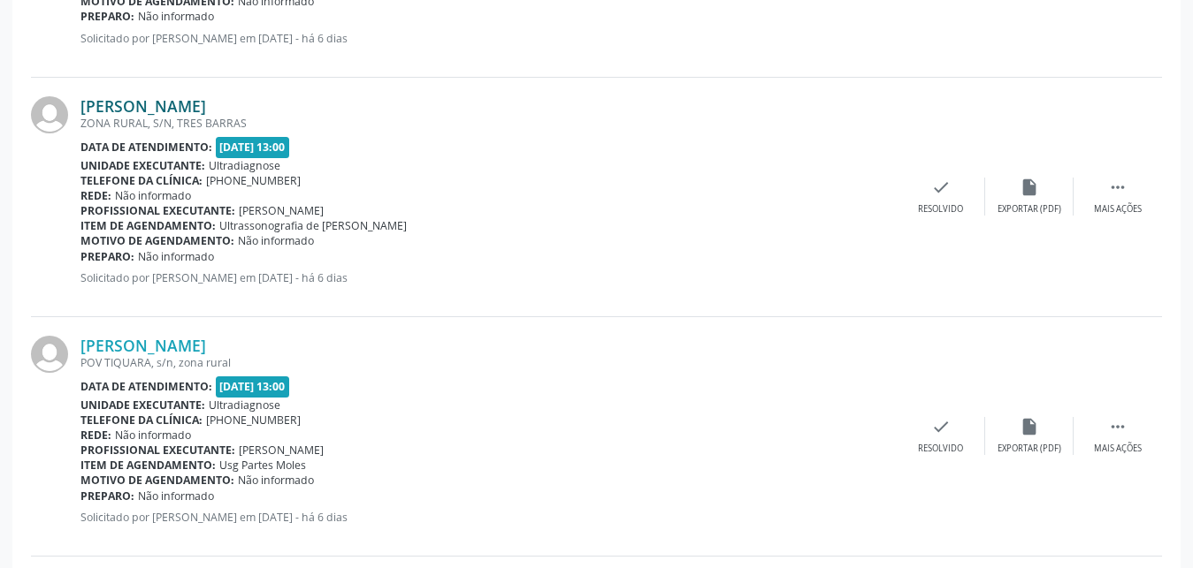
click at [144, 106] on link "[PERSON_NAME]" at bounding box center [143, 105] width 126 height 19
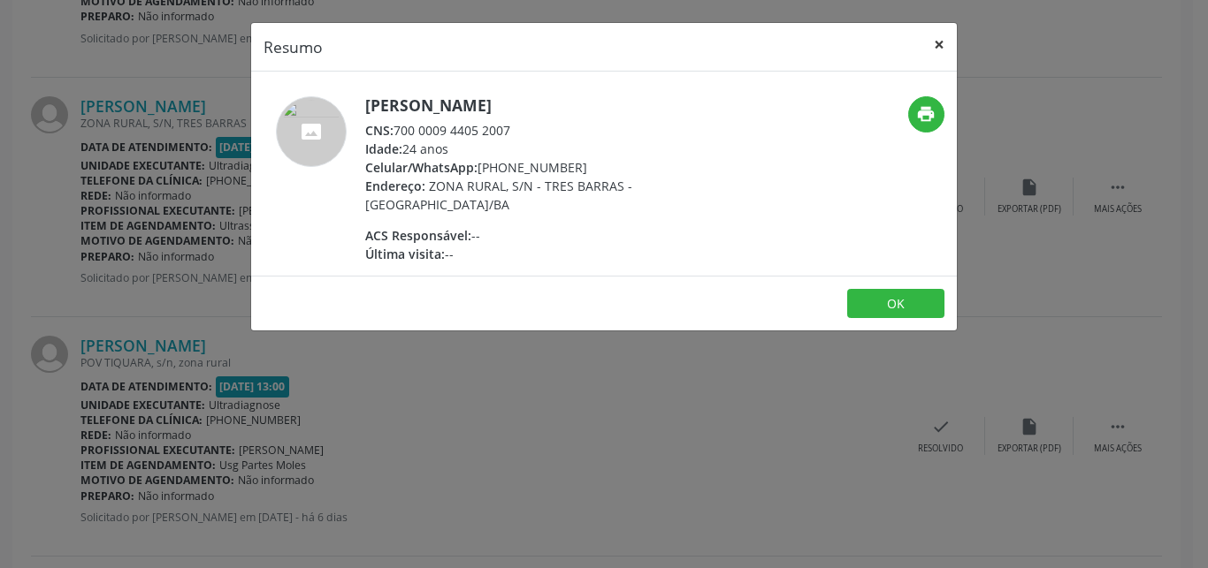
click at [942, 48] on button "×" at bounding box center [938, 44] width 35 height 43
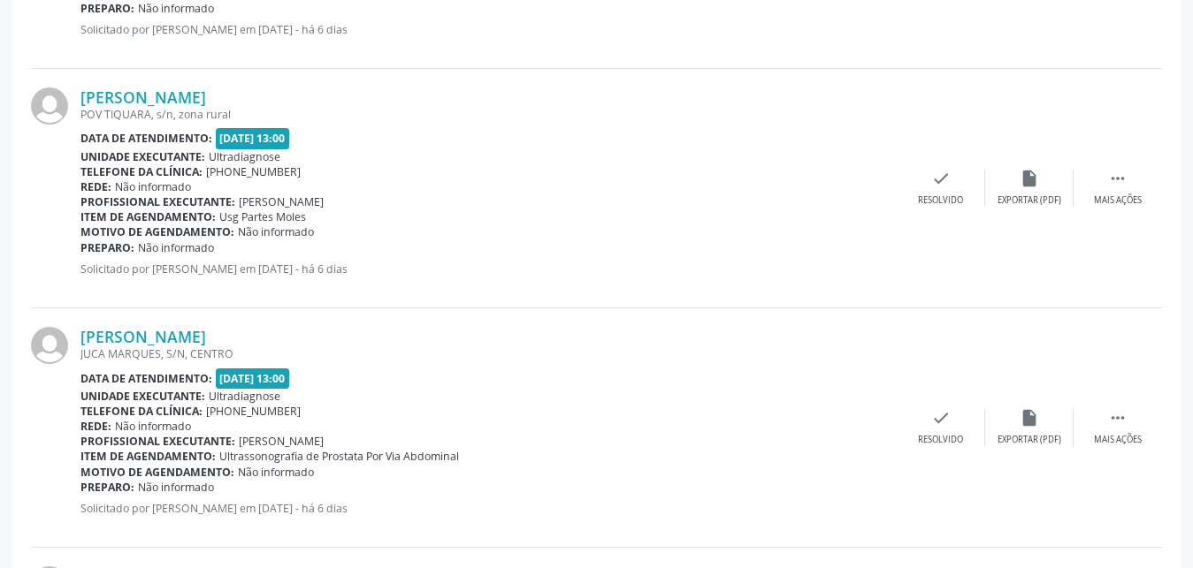
scroll to position [3165, 0]
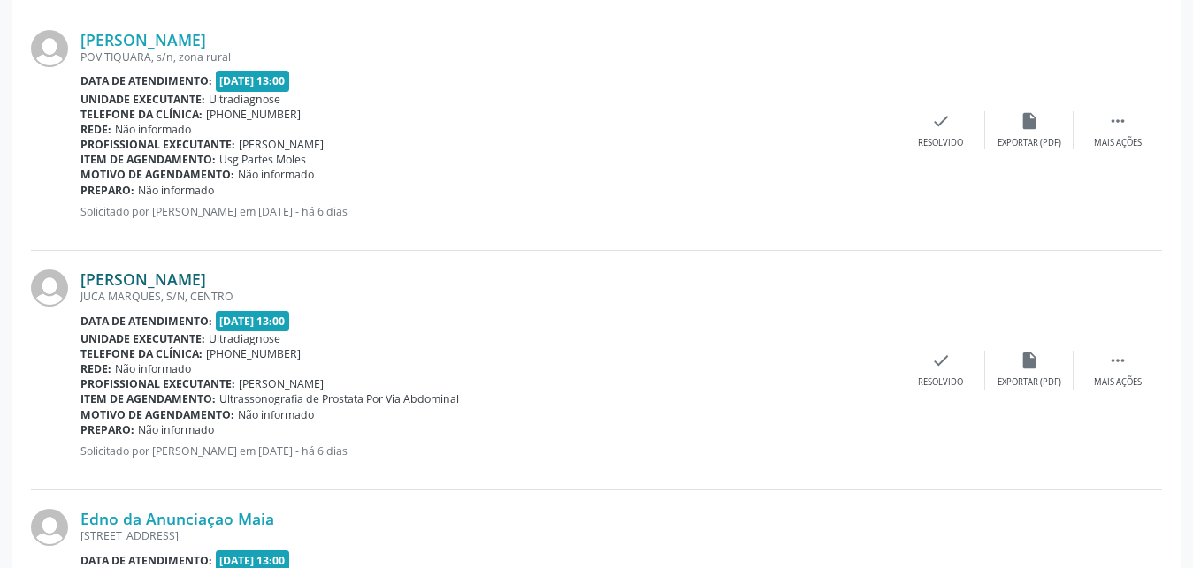
click at [131, 280] on link "[PERSON_NAME]" at bounding box center [143, 279] width 126 height 19
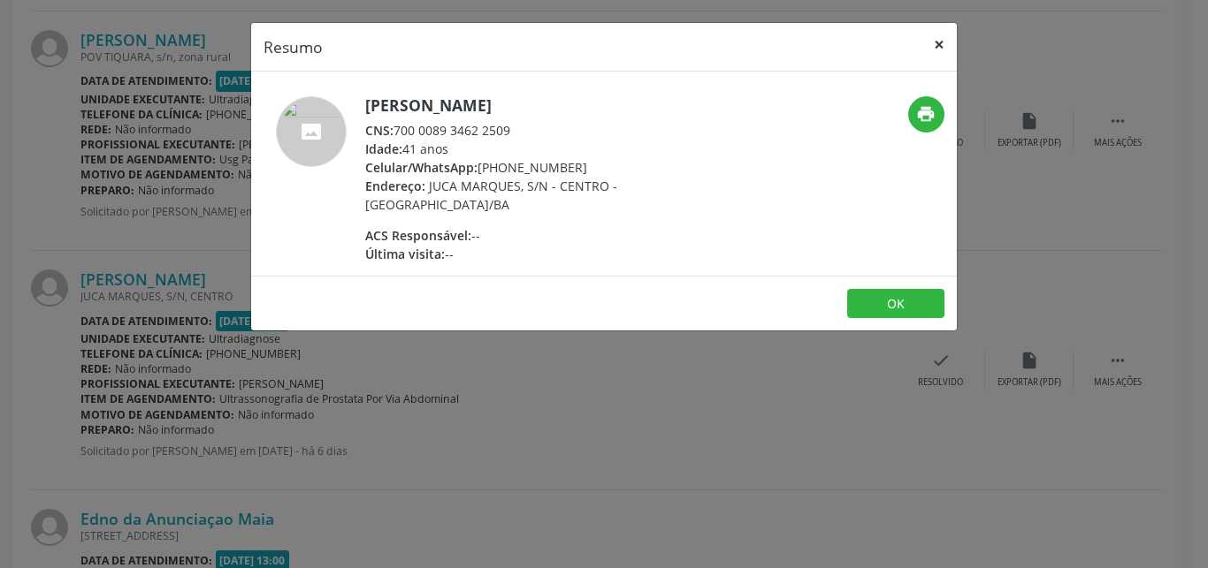
click at [934, 49] on button "×" at bounding box center [938, 44] width 35 height 43
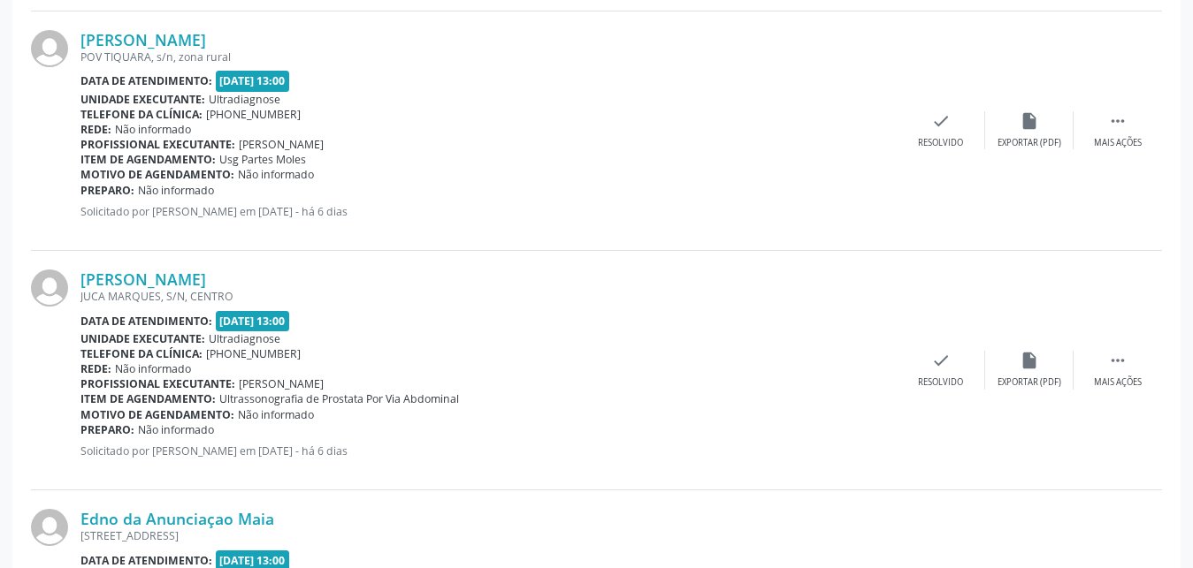
click at [80, 270] on link "[PERSON_NAME]" at bounding box center [143, 279] width 126 height 19
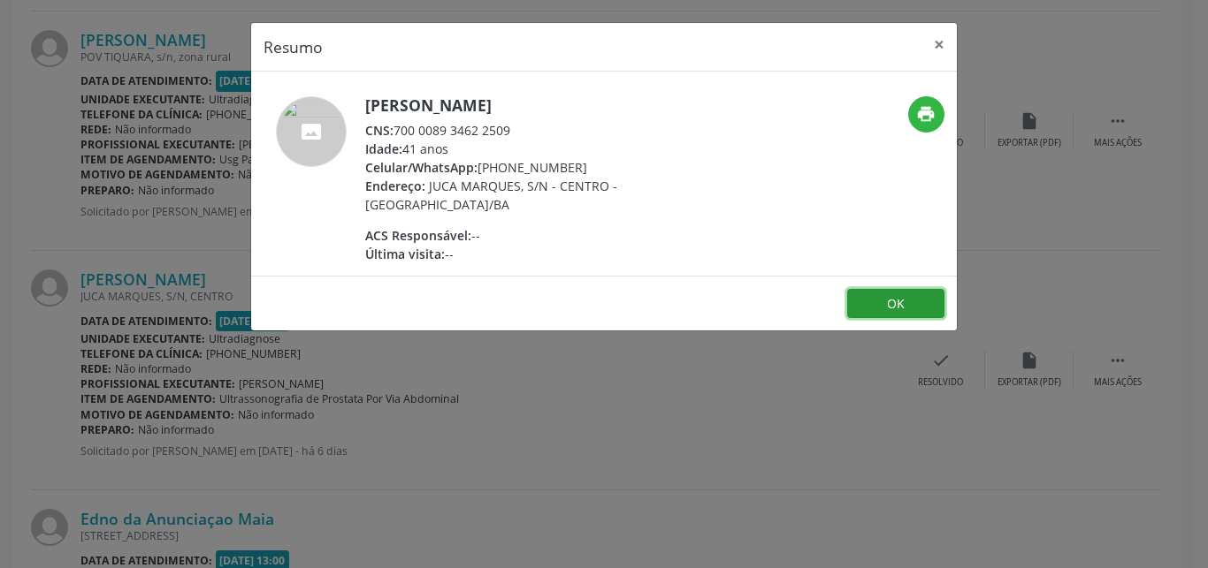
click at [873, 312] on button "OK" at bounding box center [895, 304] width 97 height 30
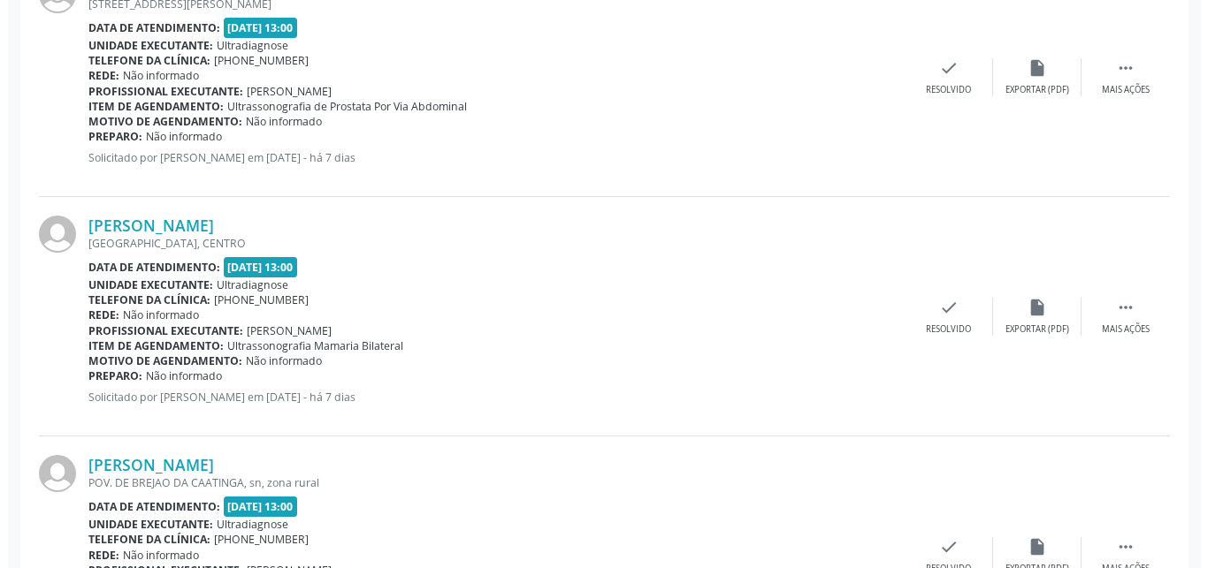
scroll to position [1452, 0]
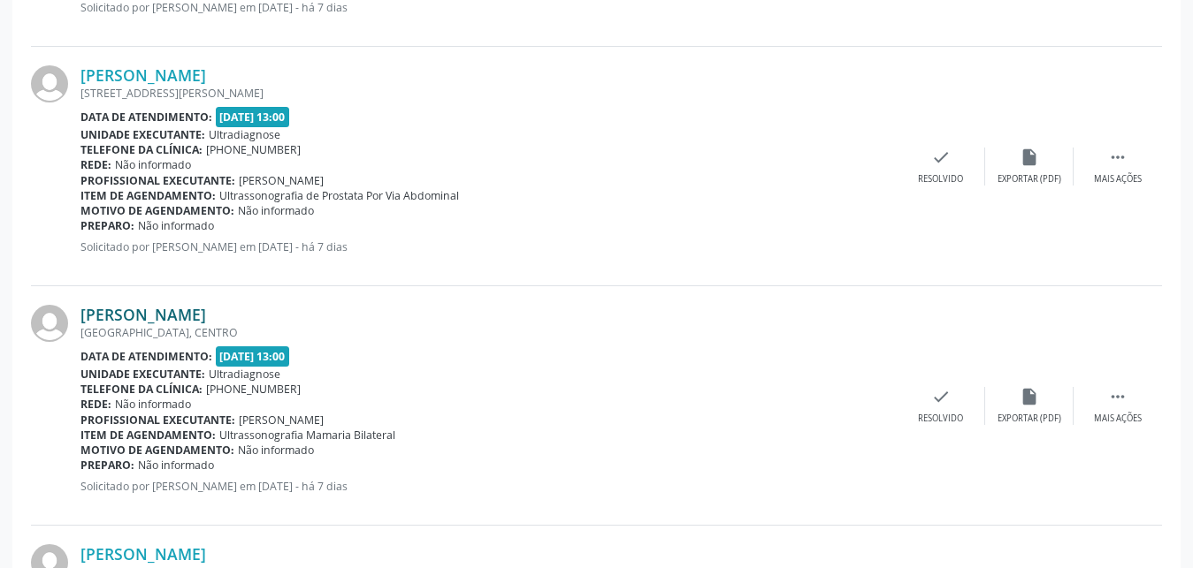
click at [140, 323] on link "[PERSON_NAME]" at bounding box center [143, 314] width 126 height 19
